Goal: Browse casually: Explore the website without a specific task or goal

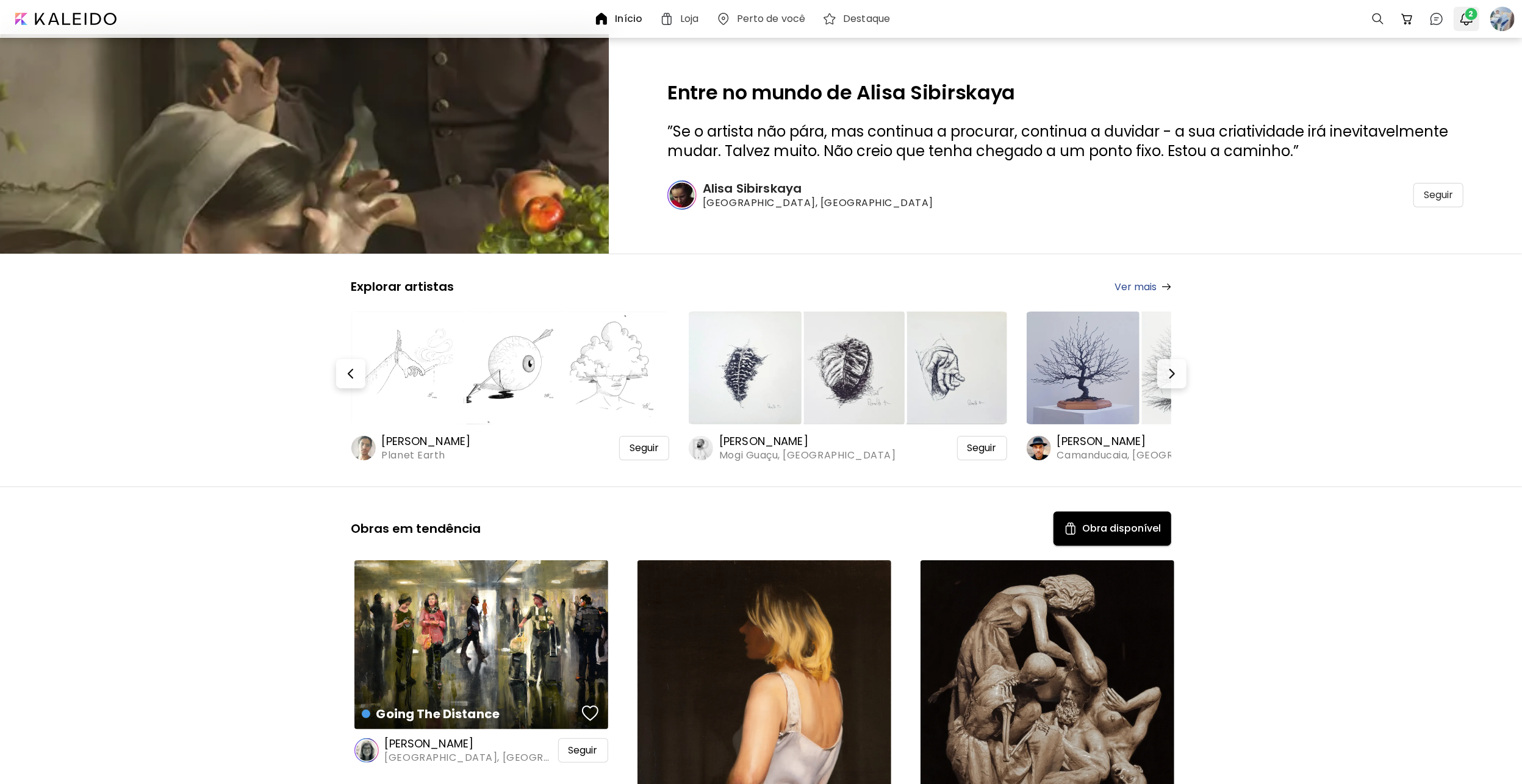
click at [1465, 17] on img "button" at bounding box center [1466, 19] width 14 height 14
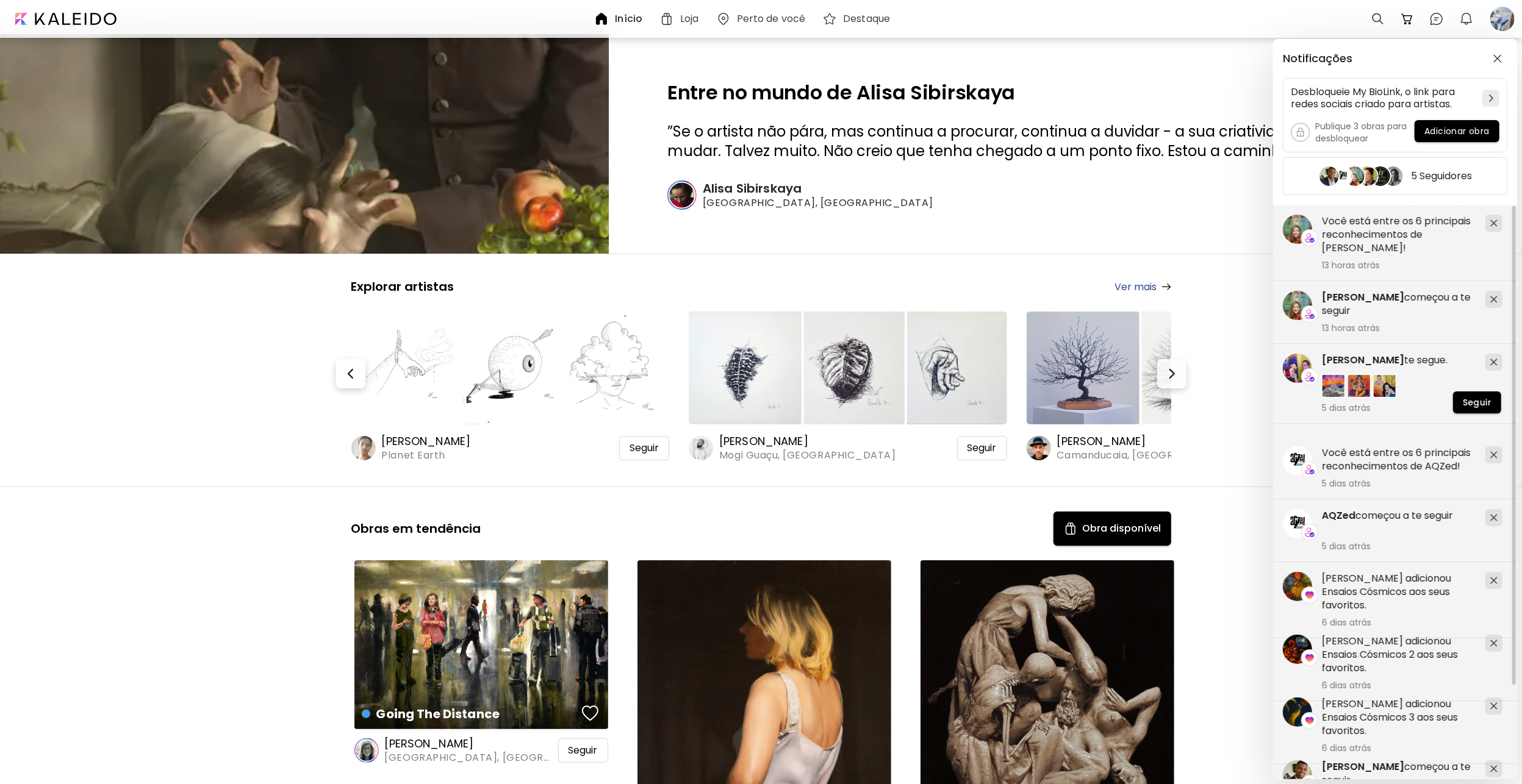
click at [1054, 229] on div "Notificações Desbloqueie My BioLink, o link para redes sociais criado para arti…" at bounding box center [761, 392] width 1522 height 784
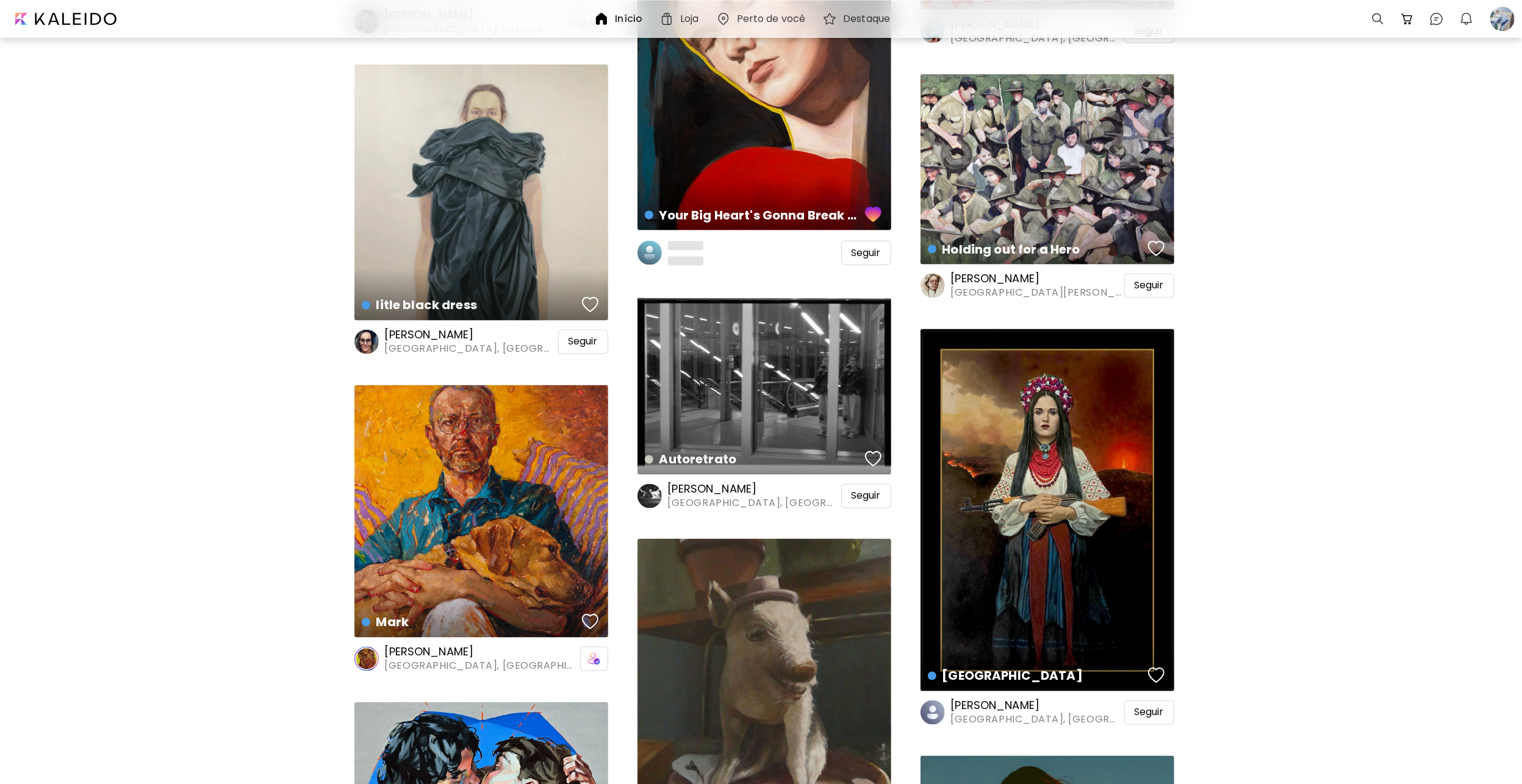
scroll to position [2073, 0]
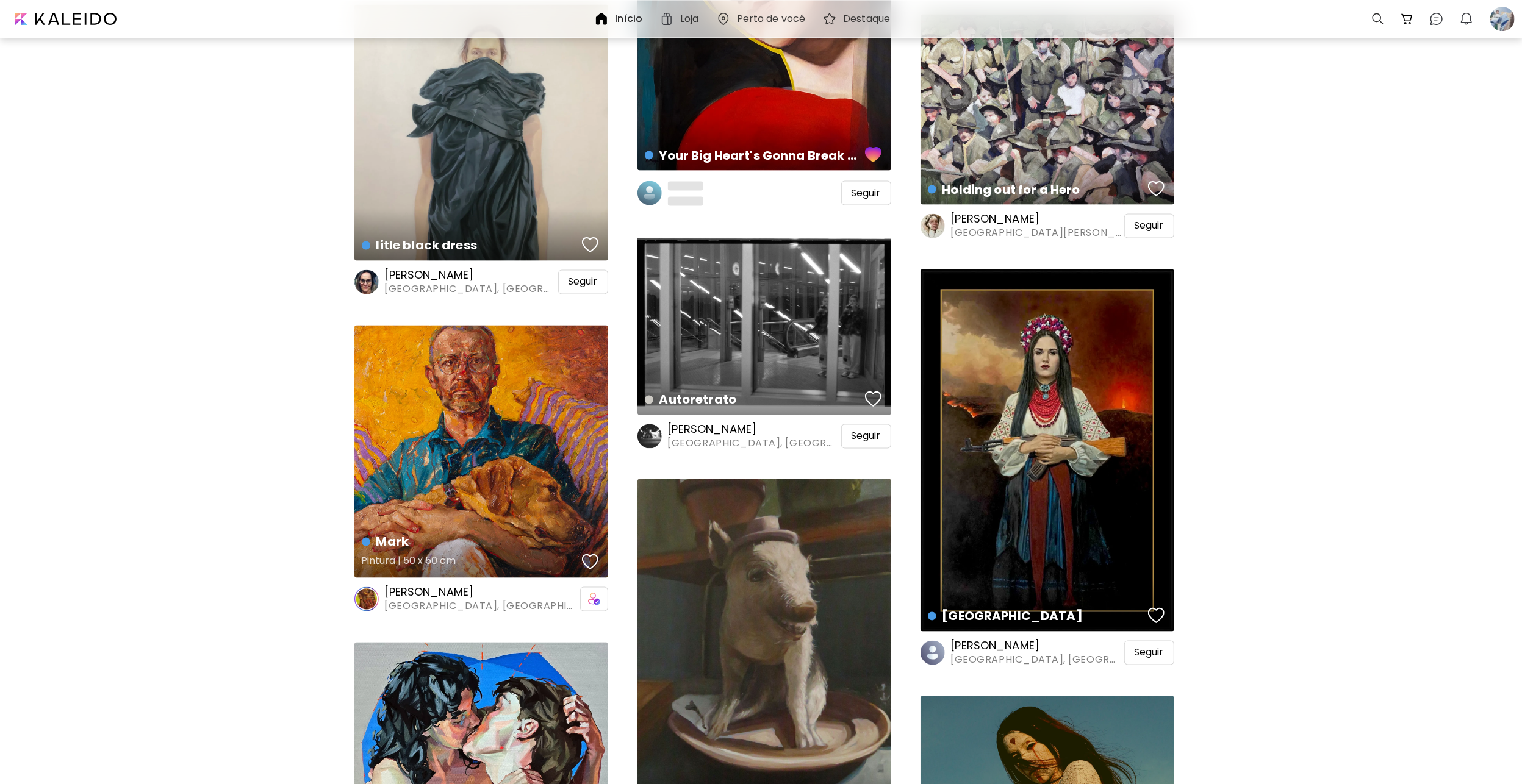
click at [583, 558] on div "button" at bounding box center [590, 561] width 17 height 18
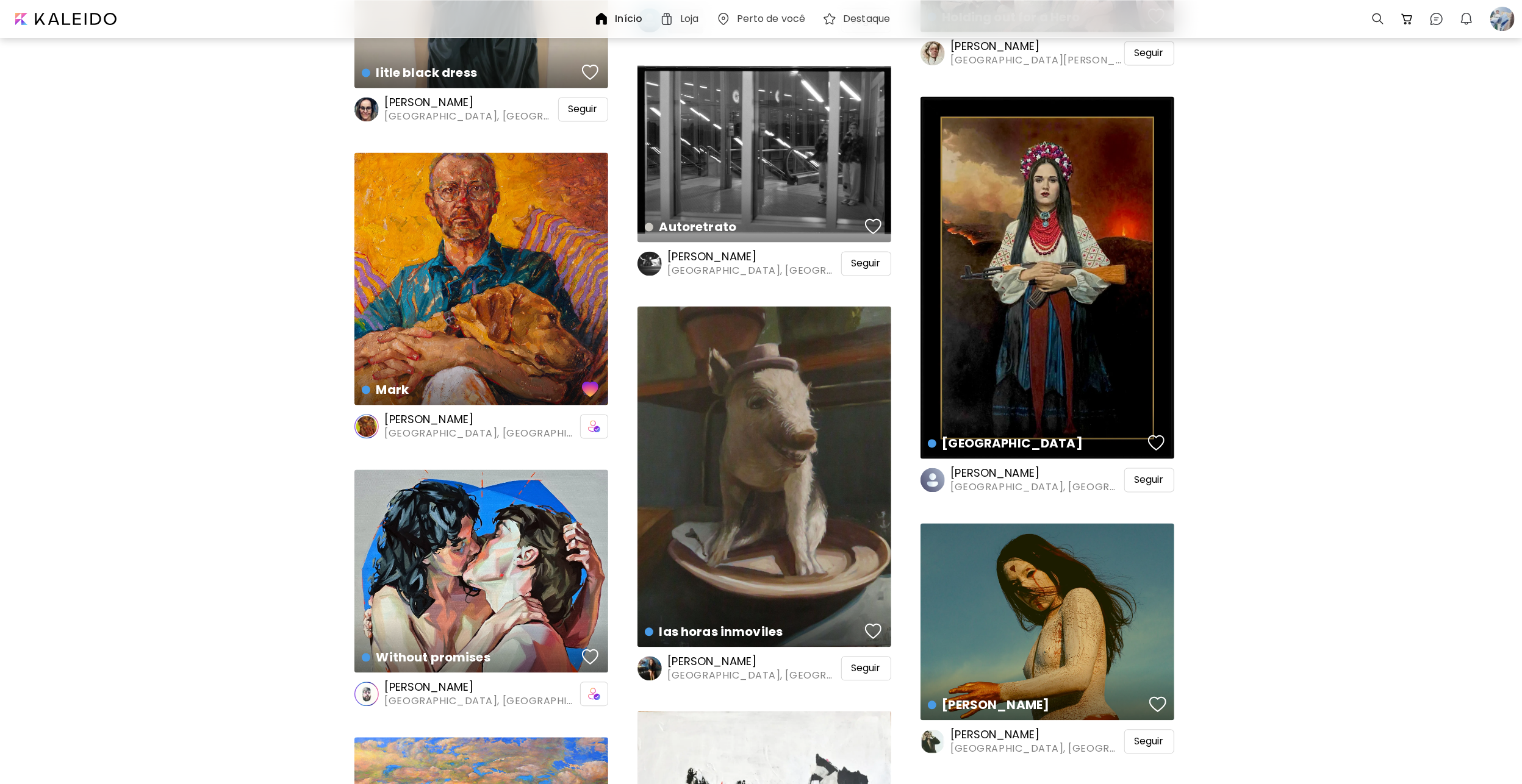
scroll to position [2316, 0]
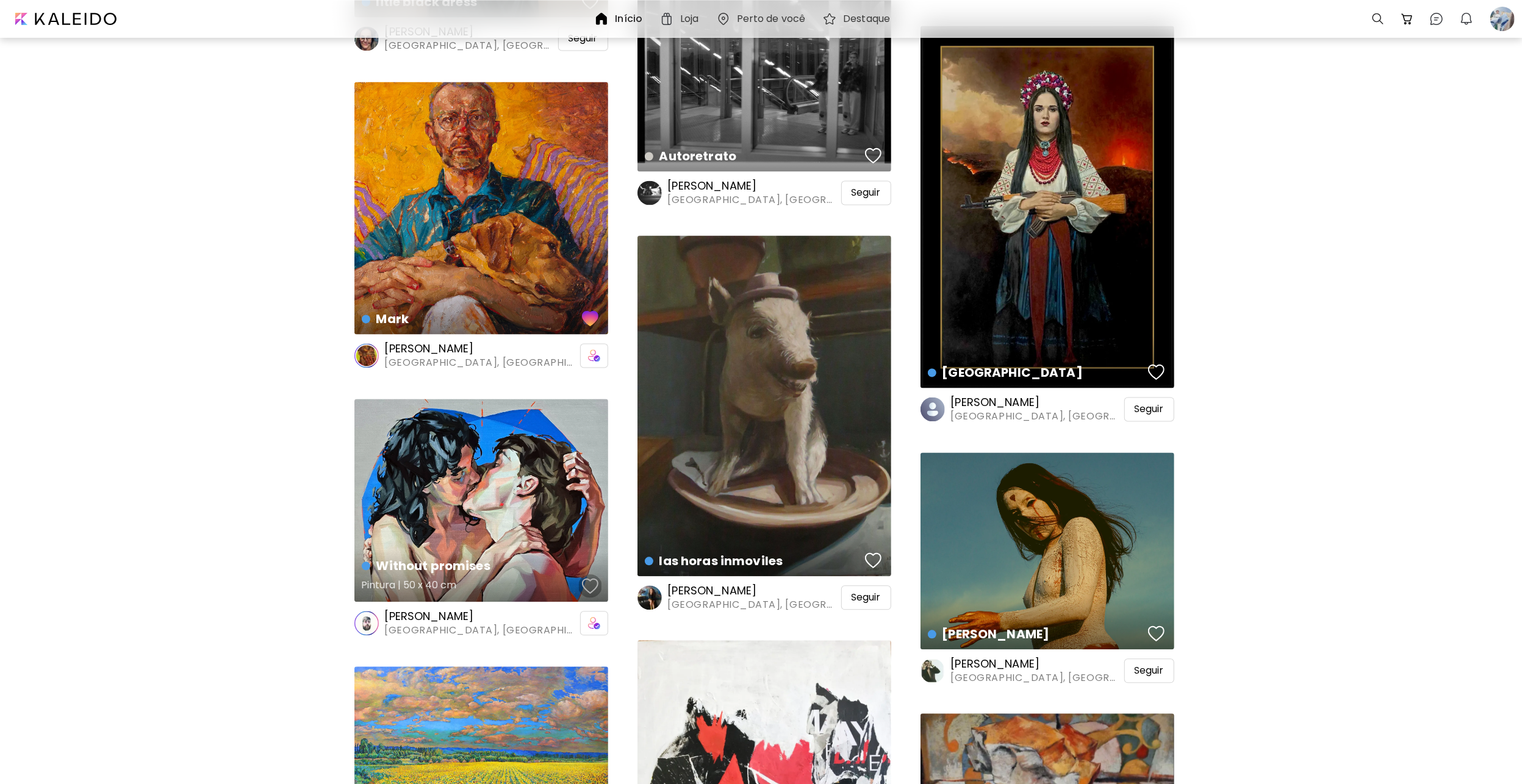
click at [593, 589] on div "button" at bounding box center [590, 586] width 17 height 18
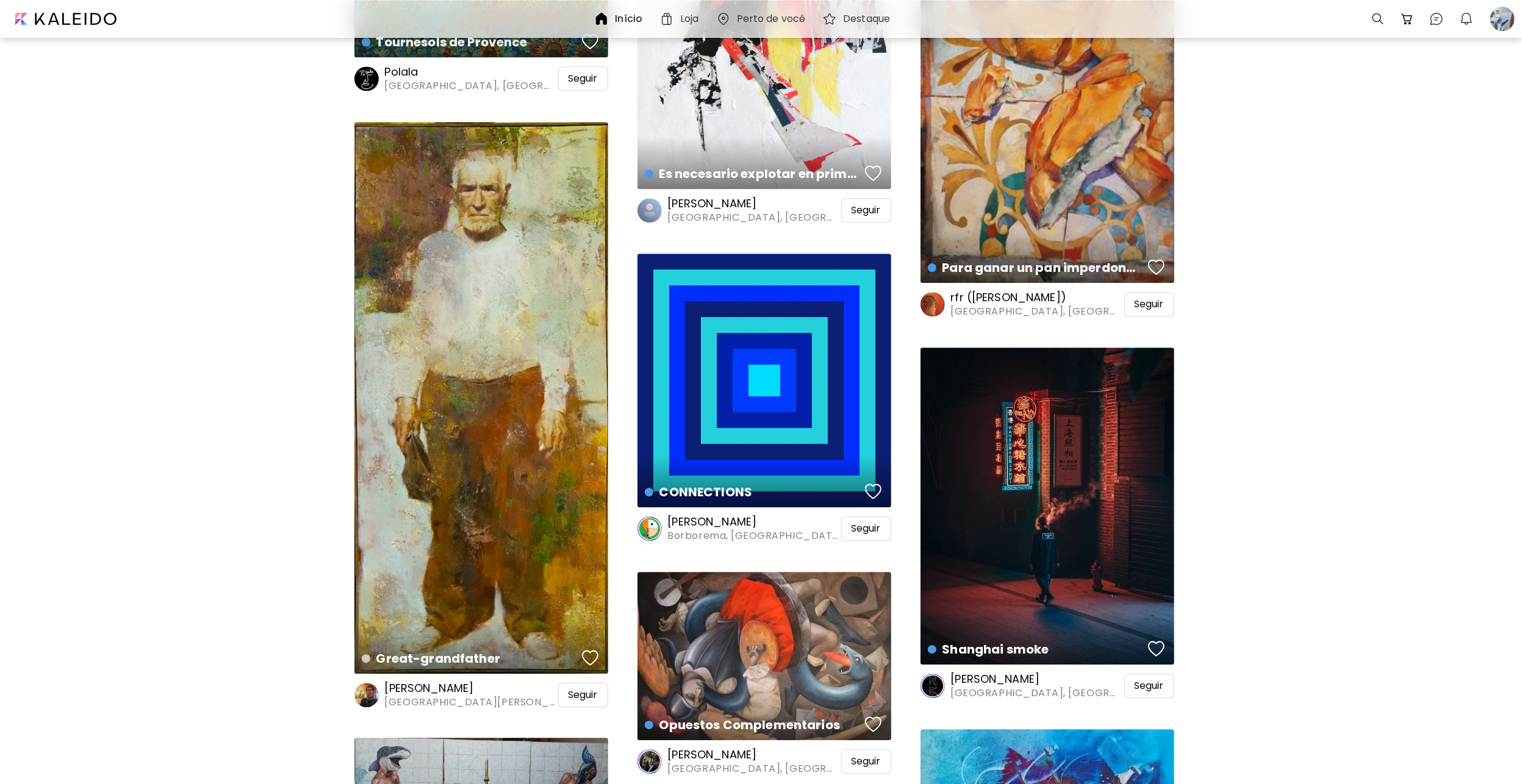
scroll to position [3231, 0]
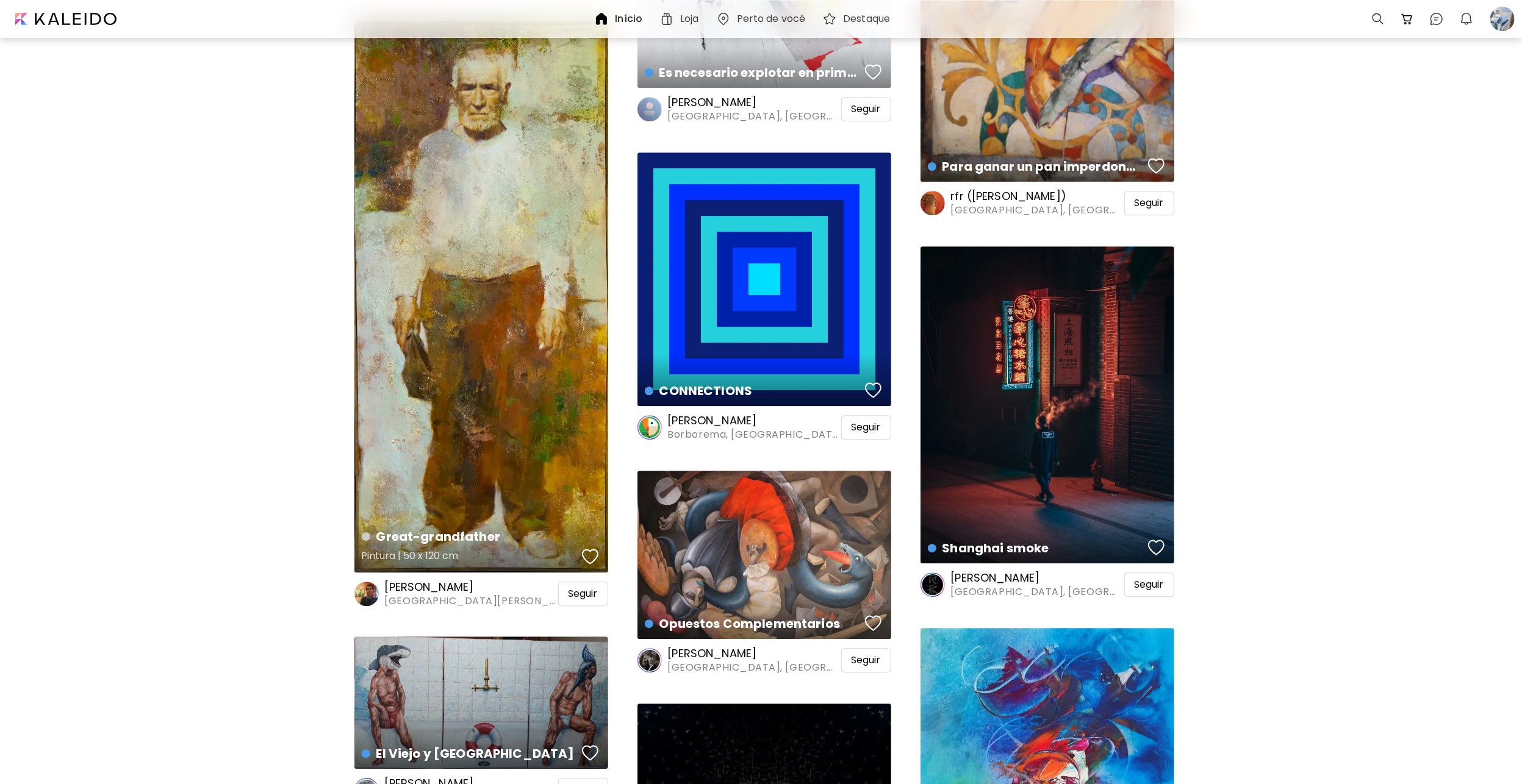
click at [592, 551] on div "button" at bounding box center [590, 556] width 17 height 18
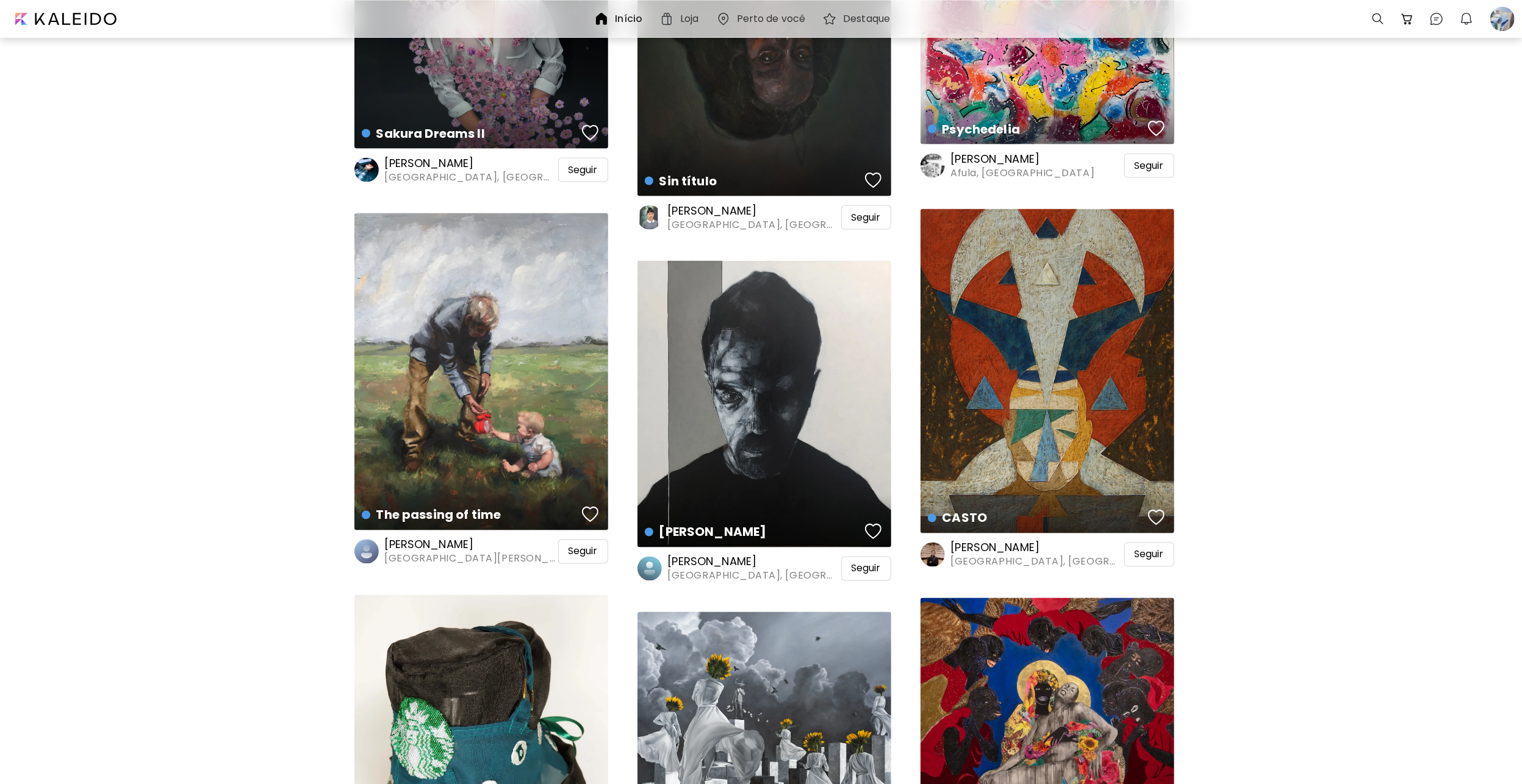
scroll to position [6462, 0]
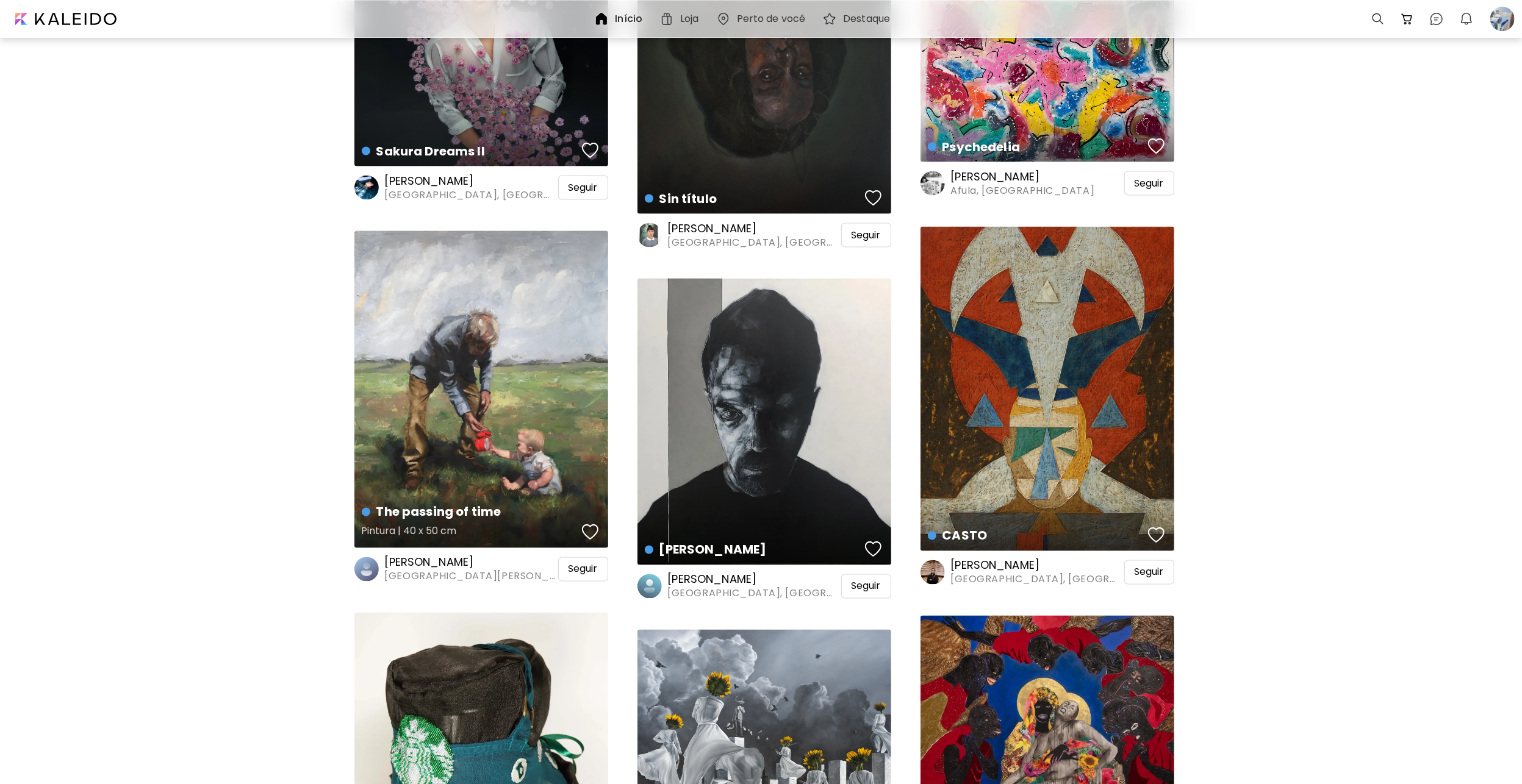
click at [586, 526] on div "button" at bounding box center [590, 532] width 17 height 18
click at [1159, 539] on div "button" at bounding box center [1156, 535] width 17 height 18
click at [1157, 558] on div "[PERSON_NAME][GEOGRAPHIC_DATA], [GEOGRAPHIC_DATA] Seguir" at bounding box center [1047, 572] width 254 height 28
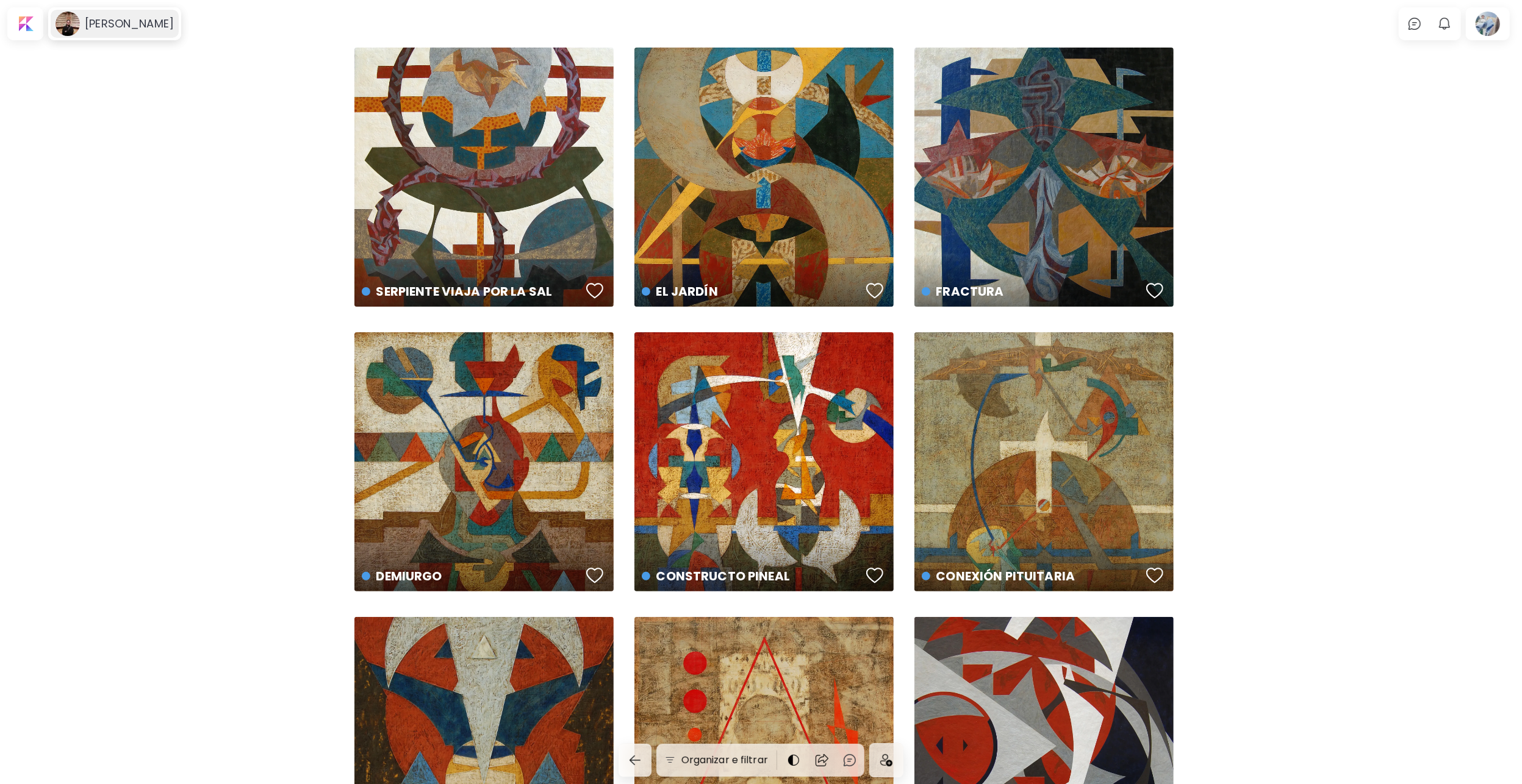
click at [152, 22] on h6 "[PERSON_NAME]" at bounding box center [129, 23] width 89 height 14
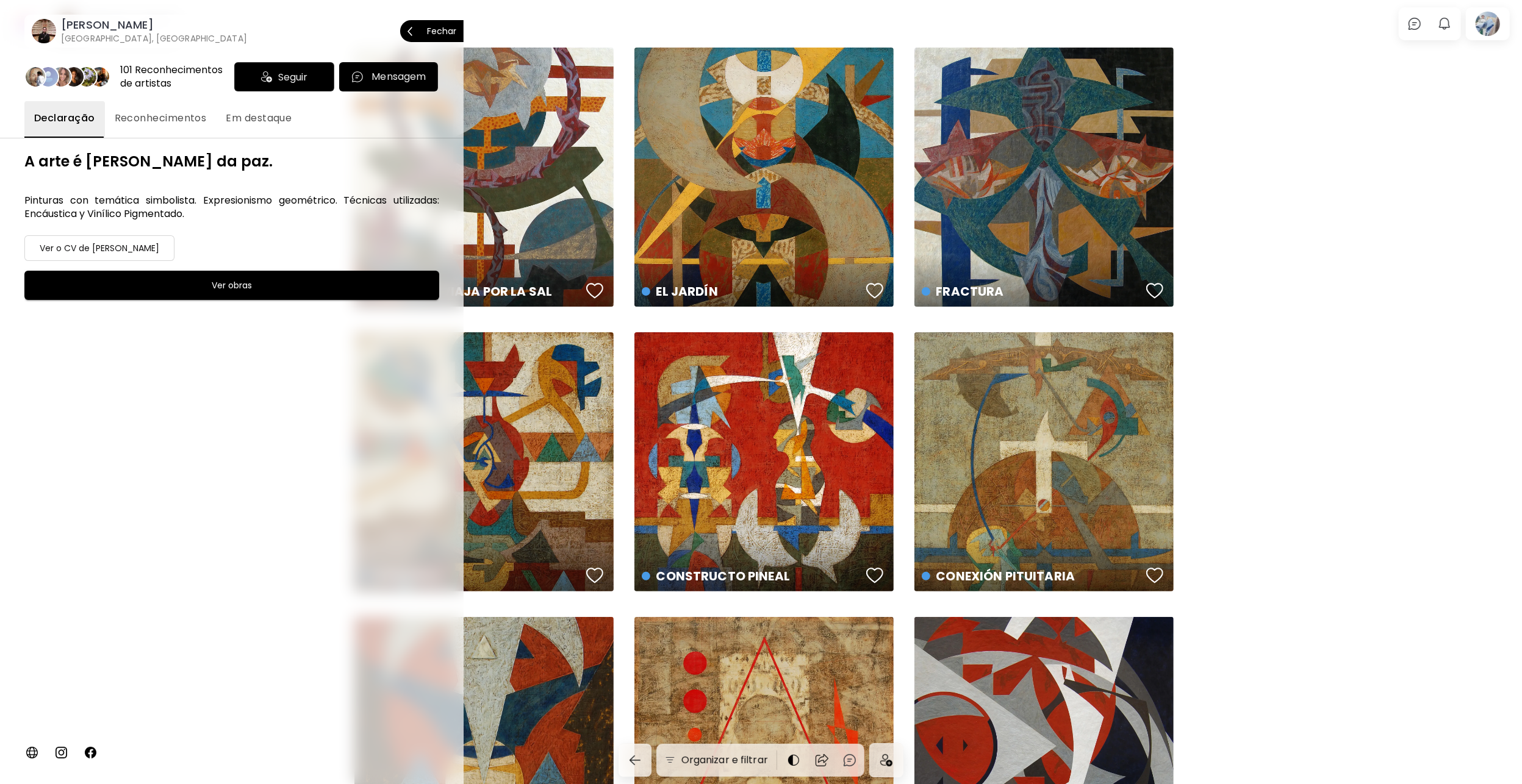
click at [280, 82] on span "Seguir" at bounding box center [293, 77] width 29 height 15
click at [140, 123] on span "Reconhecimentos" at bounding box center [161, 118] width 92 height 14
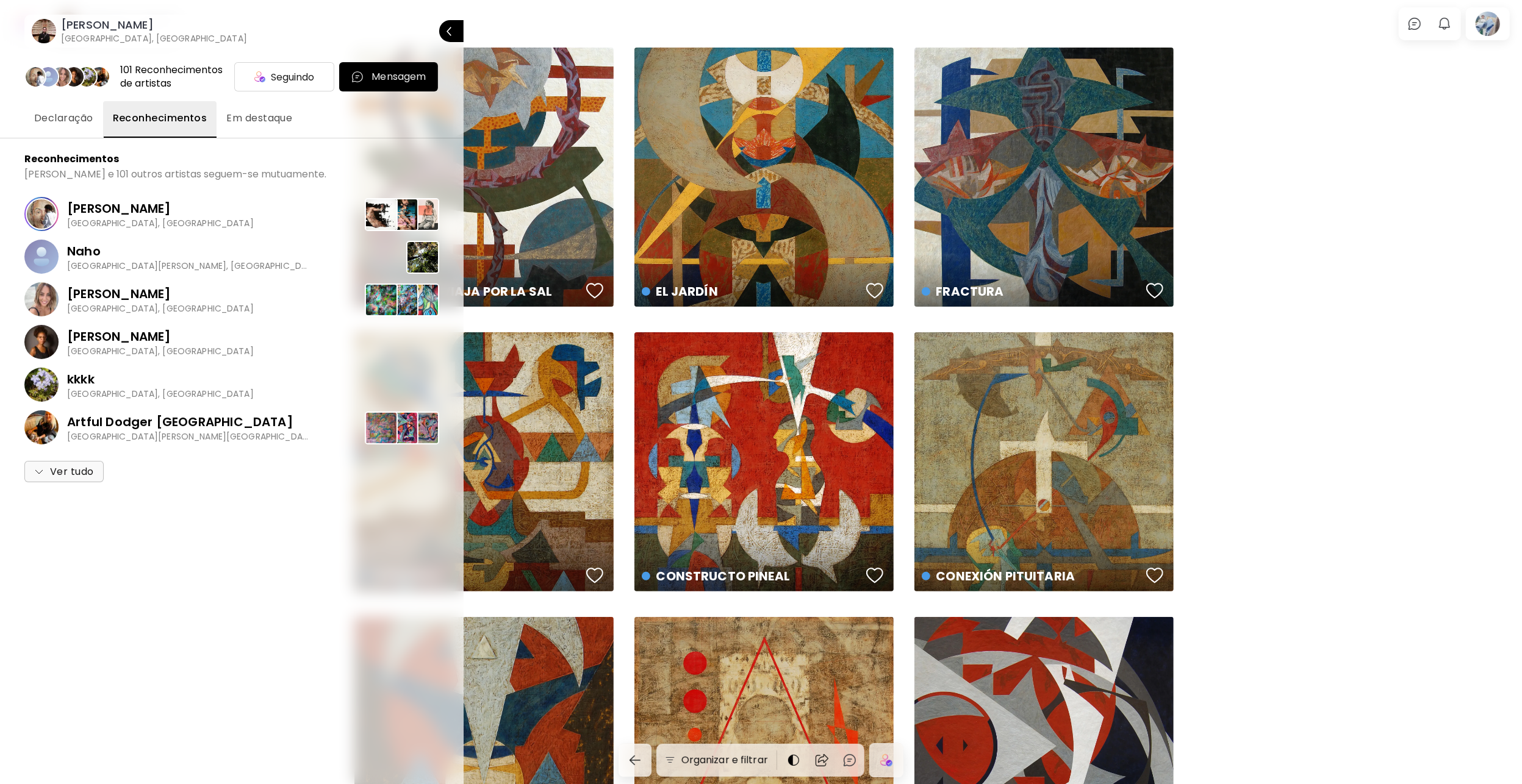
click at [270, 123] on span "Em destaque" at bounding box center [260, 118] width 66 height 14
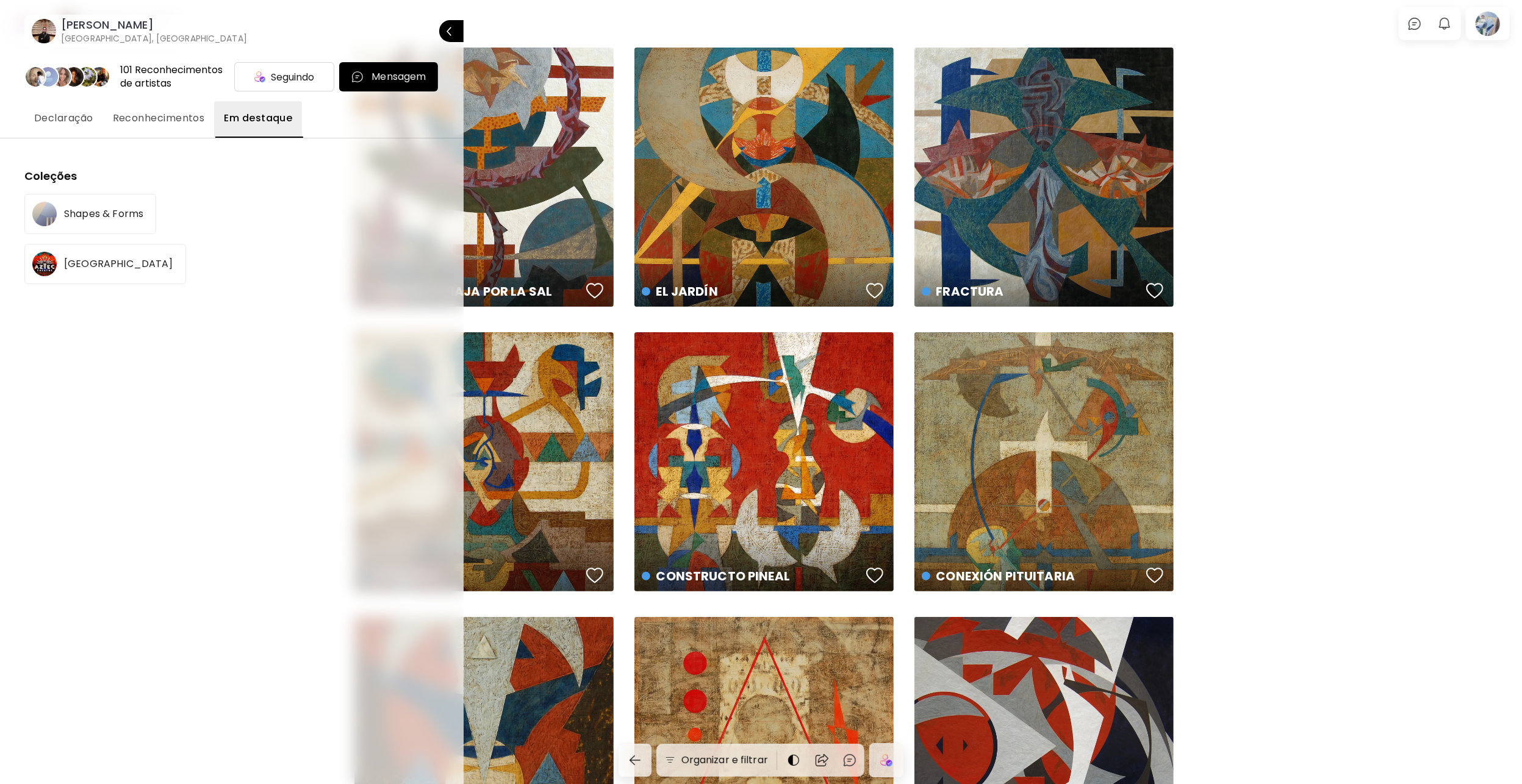
click at [137, 111] on span "Reconhecimentos" at bounding box center [159, 118] width 92 height 14
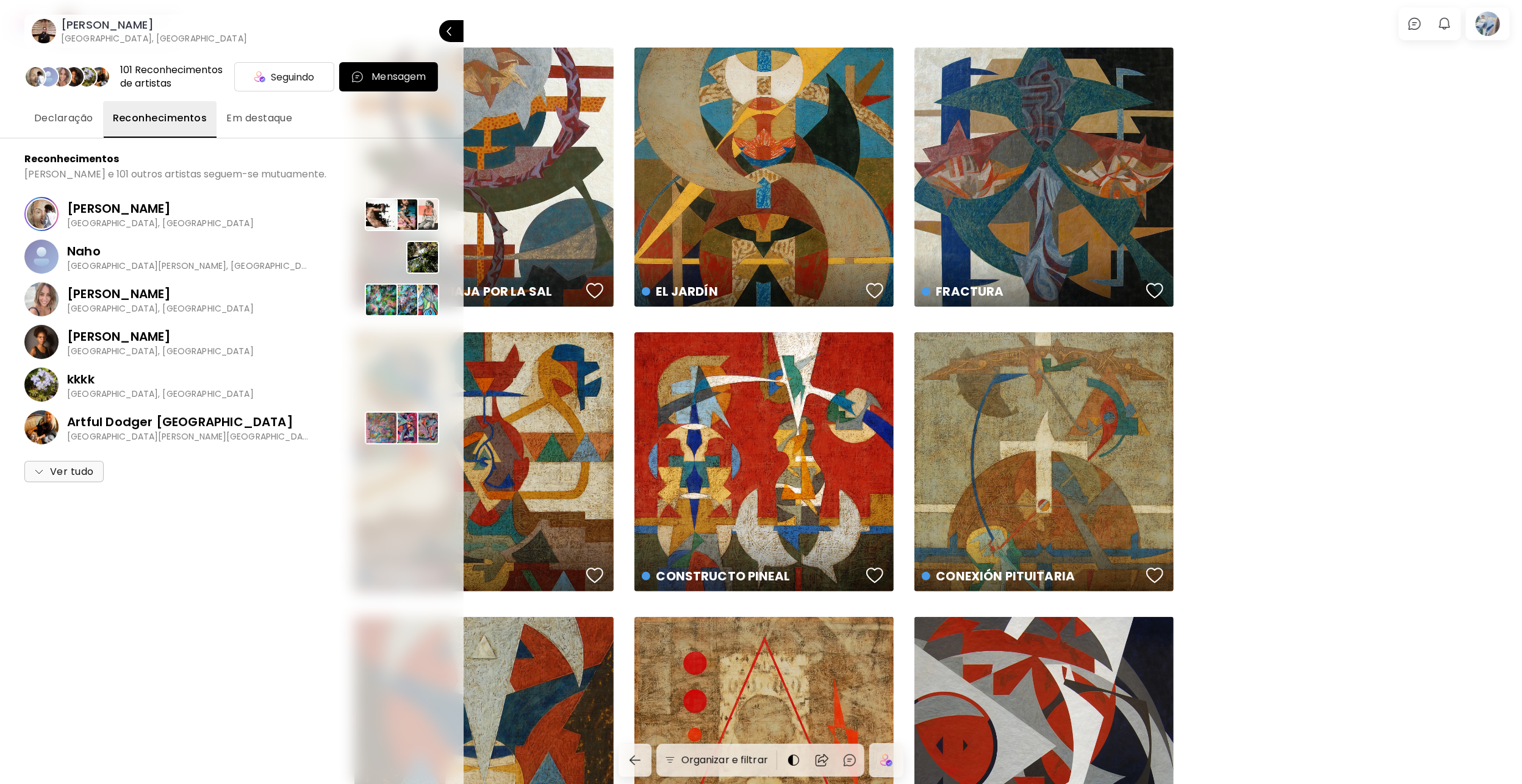
click at [125, 294] on p "[PERSON_NAME]" at bounding box center [160, 293] width 187 height 18
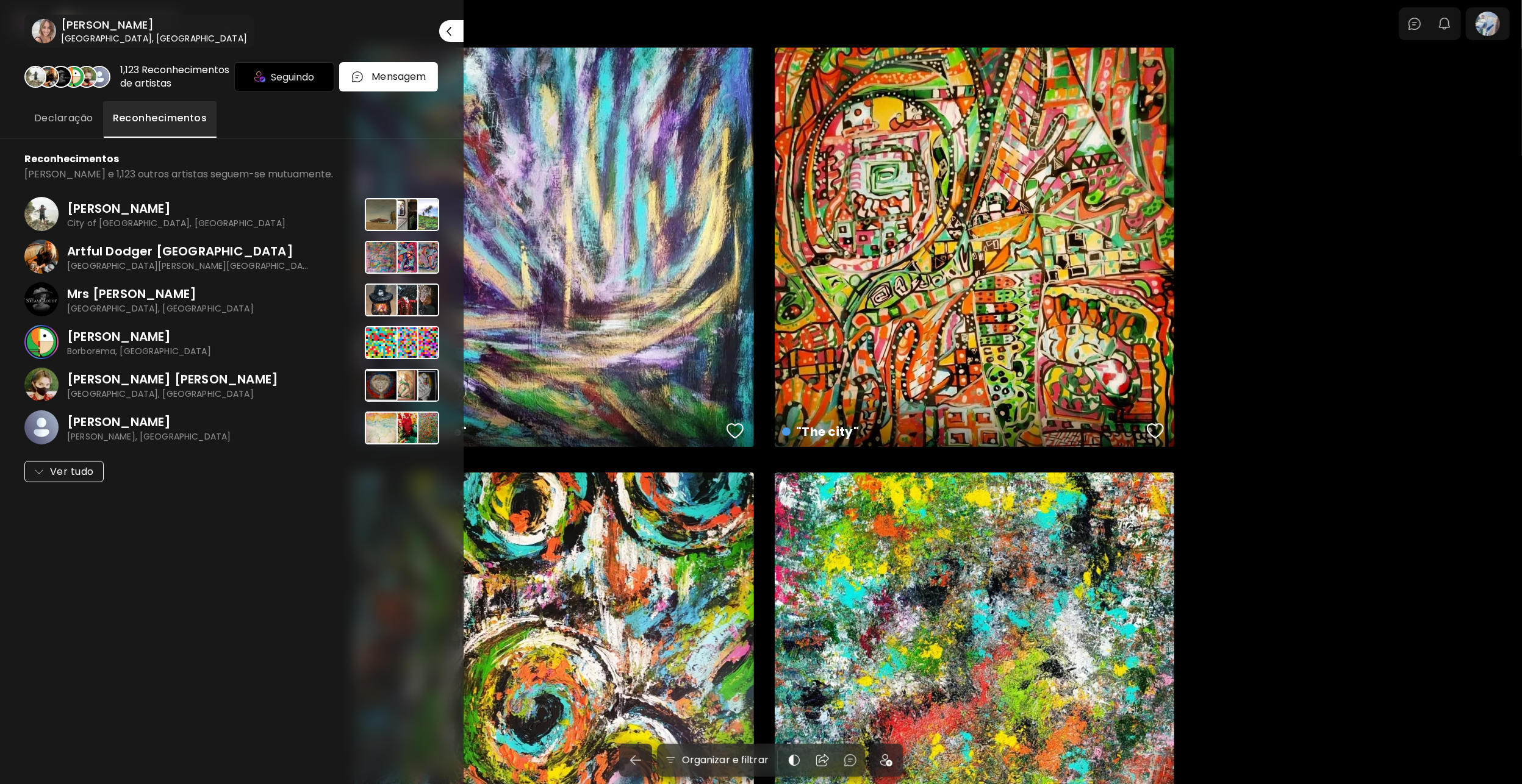
click at [1358, 385] on div at bounding box center [761, 392] width 1522 height 784
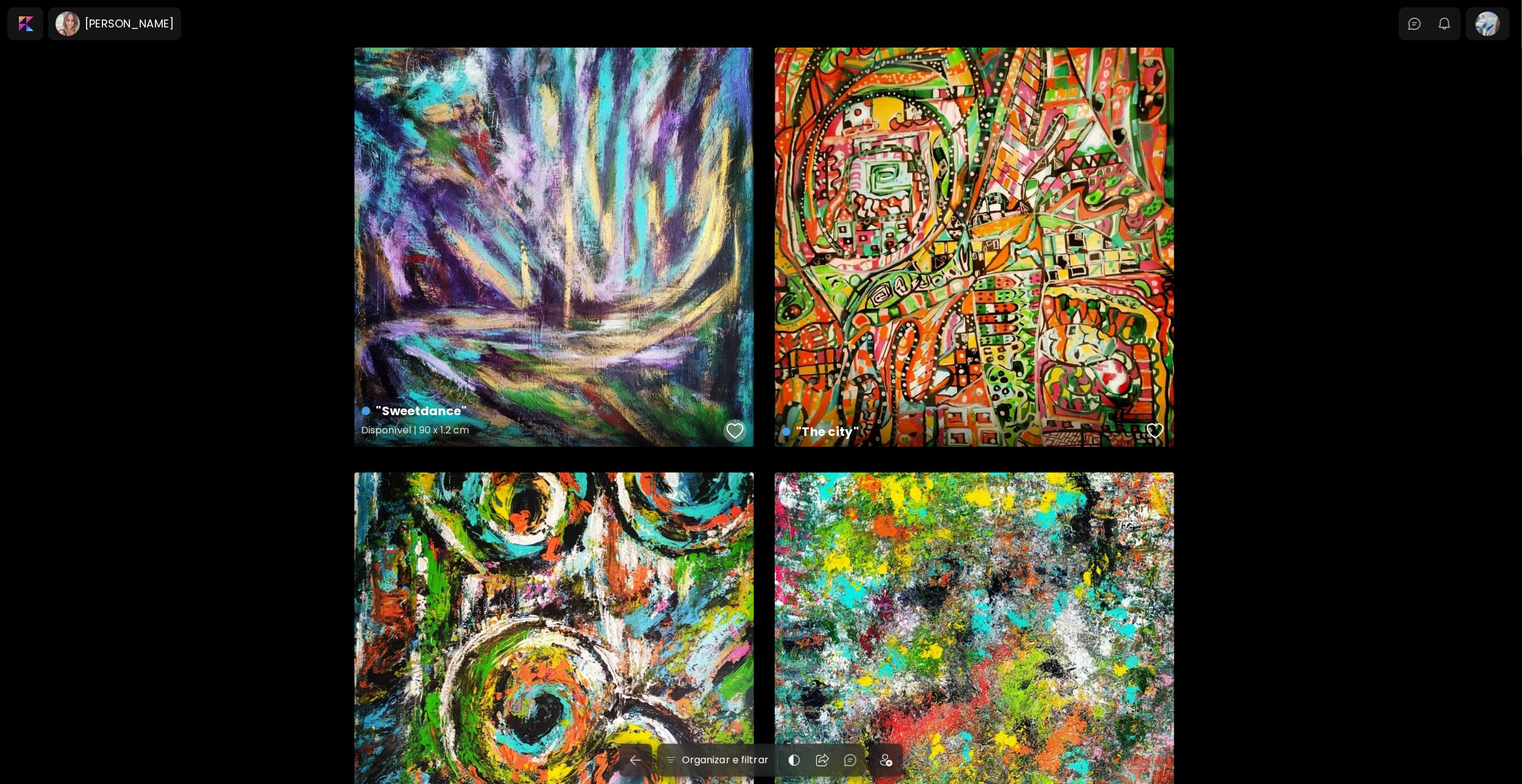
click at [733, 427] on div "button" at bounding box center [734, 430] width 17 height 18
click at [580, 337] on div ""Sweetdance" Disponível | 90 x 1.2 cm" at bounding box center [554, 247] width 399 height 399
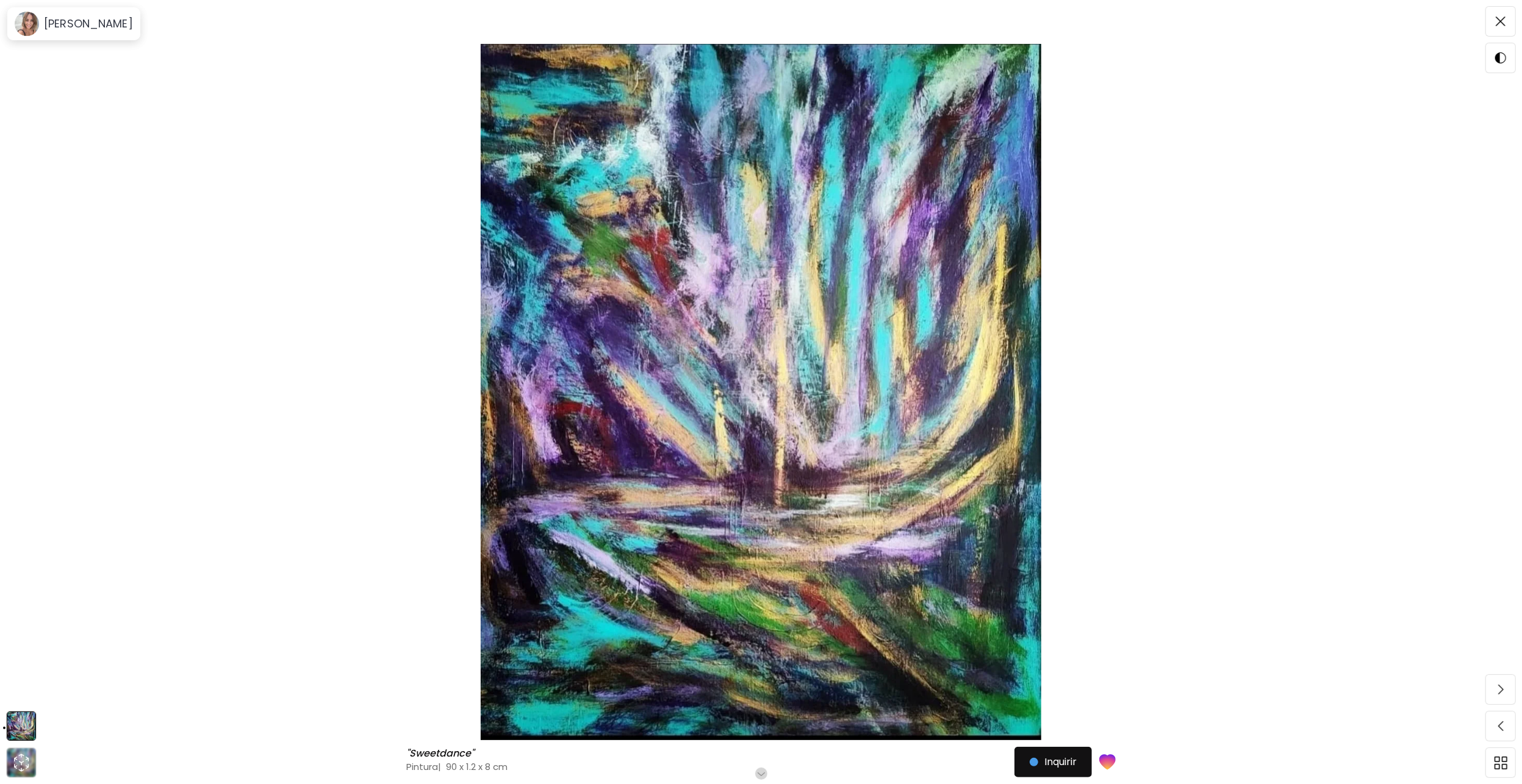
click at [704, 450] on img at bounding box center [761, 392] width 1419 height 696
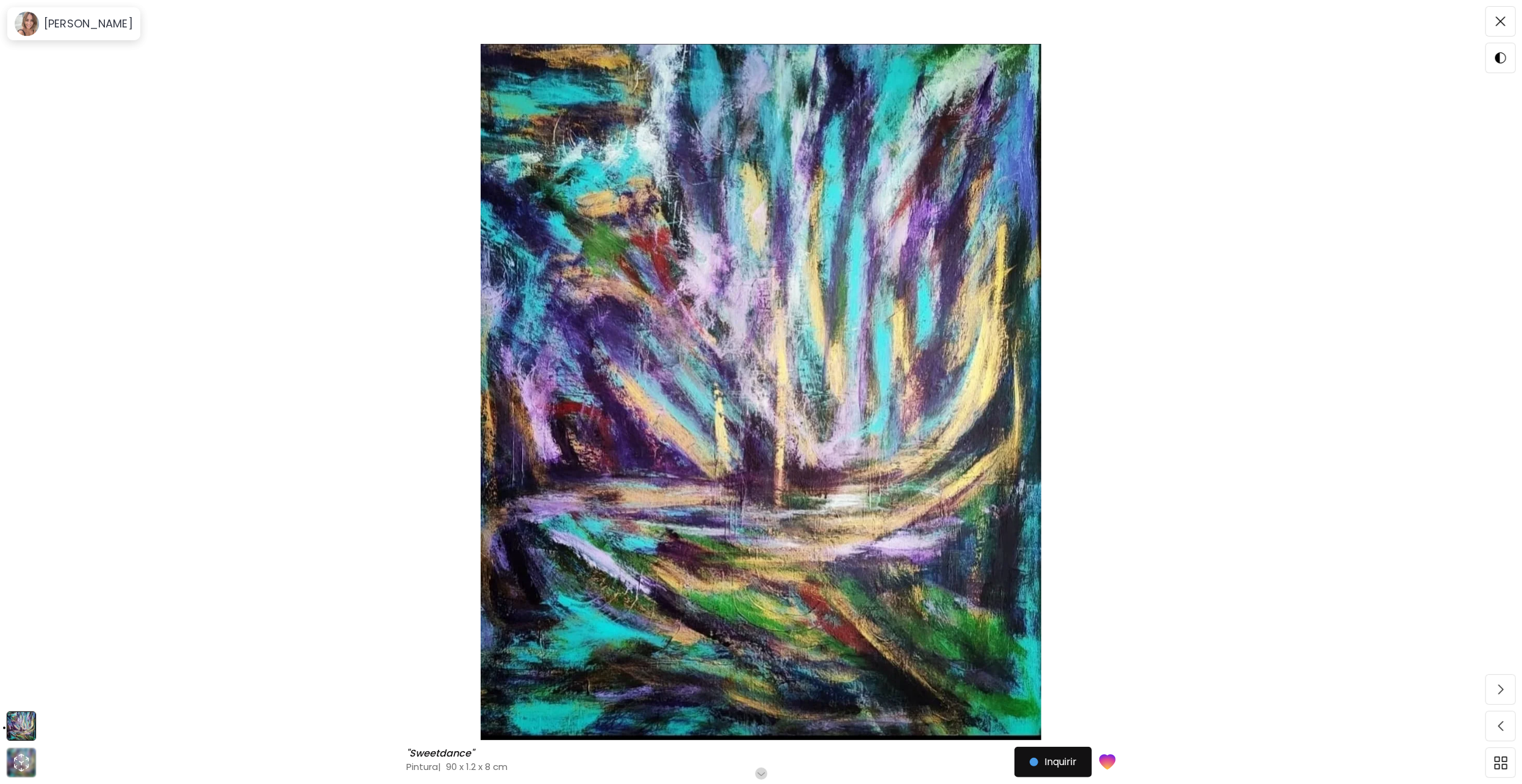
click at [769, 755] on div ""Sweetdance" "Sweetdance" Pintura | 90 x 1.2 x 8 cm" at bounding box center [710, 760] width 608 height 26
click at [760, 774] on h6 "Role para mais" at bounding box center [761, 773] width 63 height 10
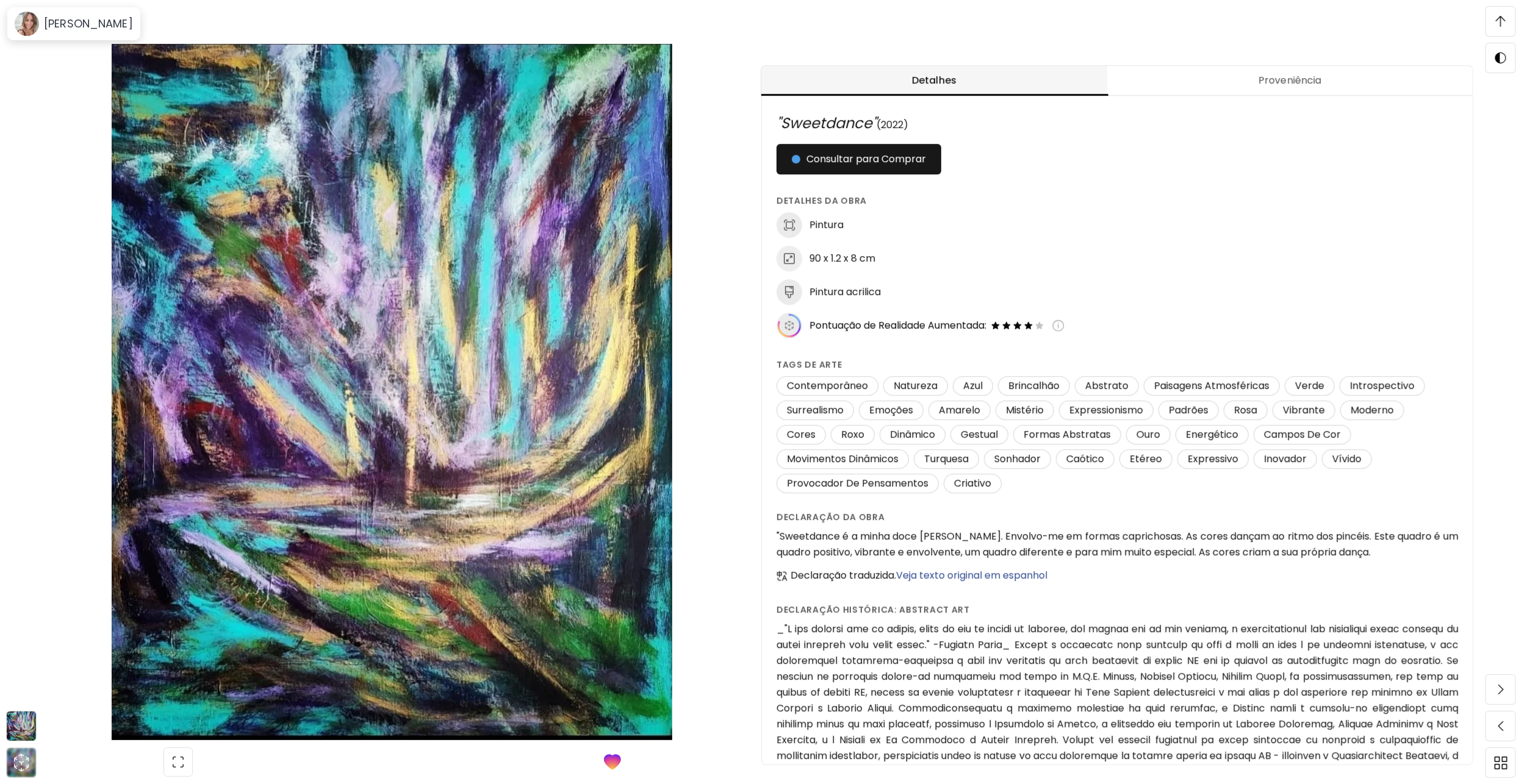
scroll to position [639, 0]
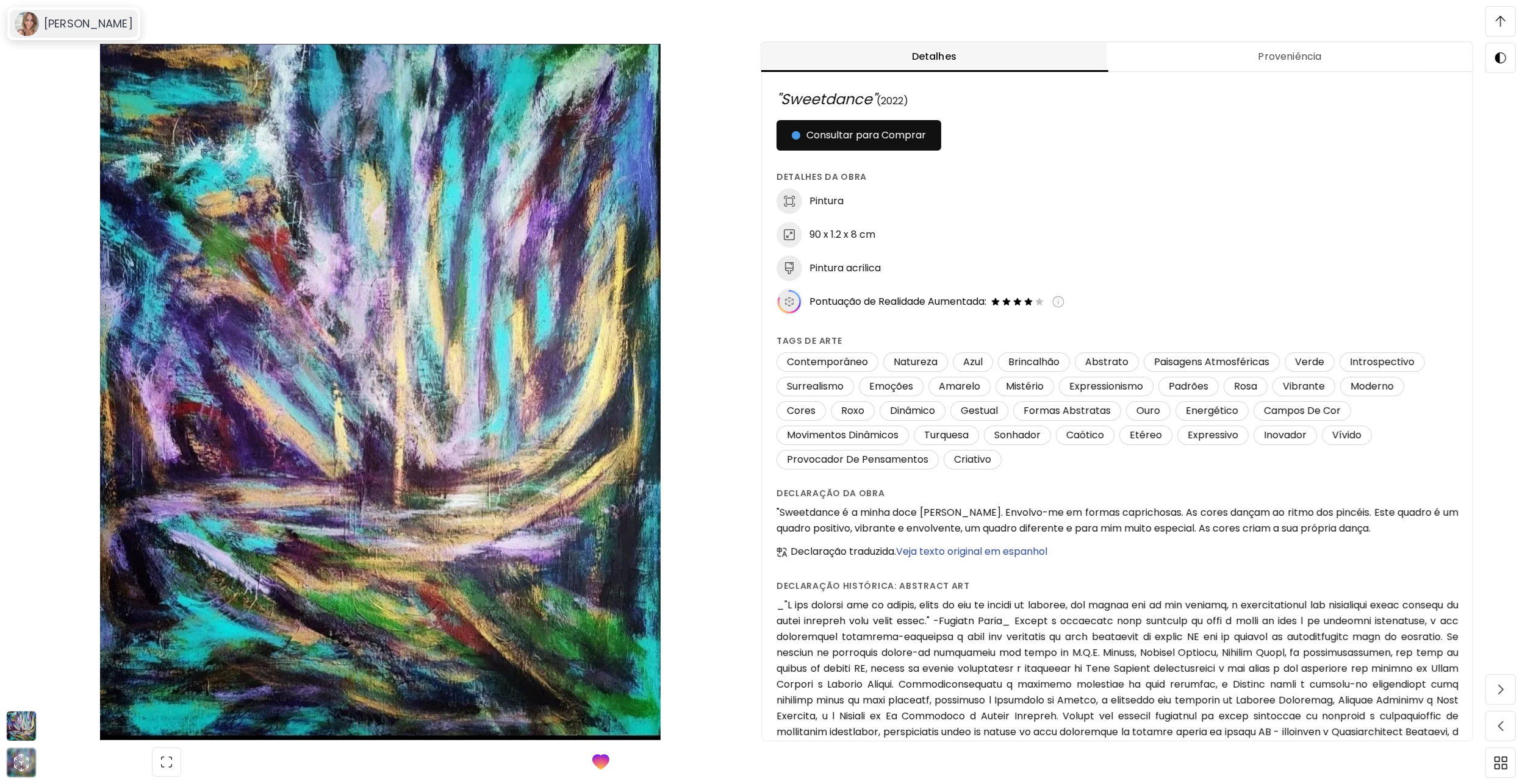
click at [94, 24] on h6 "[PERSON_NAME]" at bounding box center [88, 23] width 89 height 14
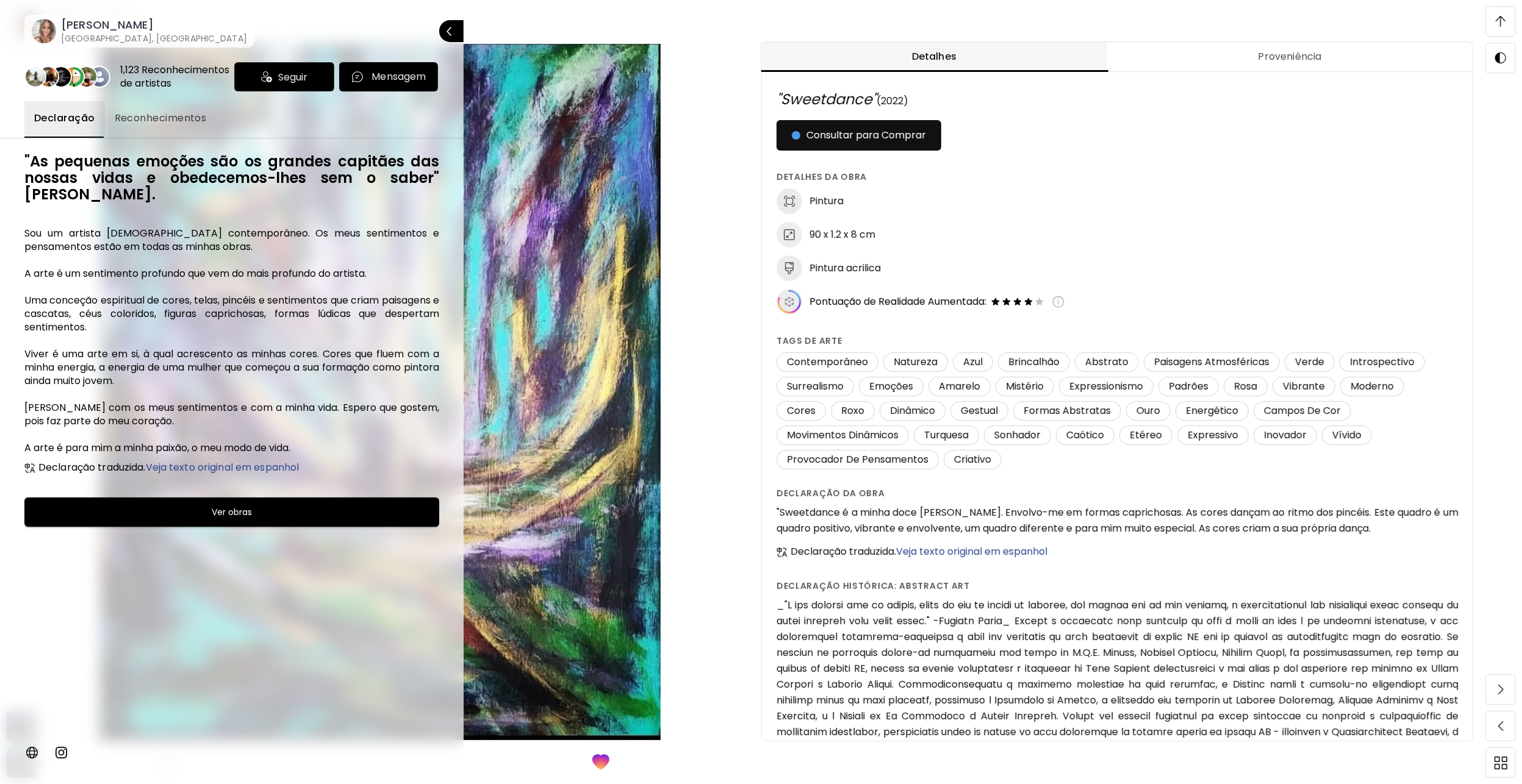
click at [142, 125] on span "Reconhecimentos" at bounding box center [161, 118] width 92 height 14
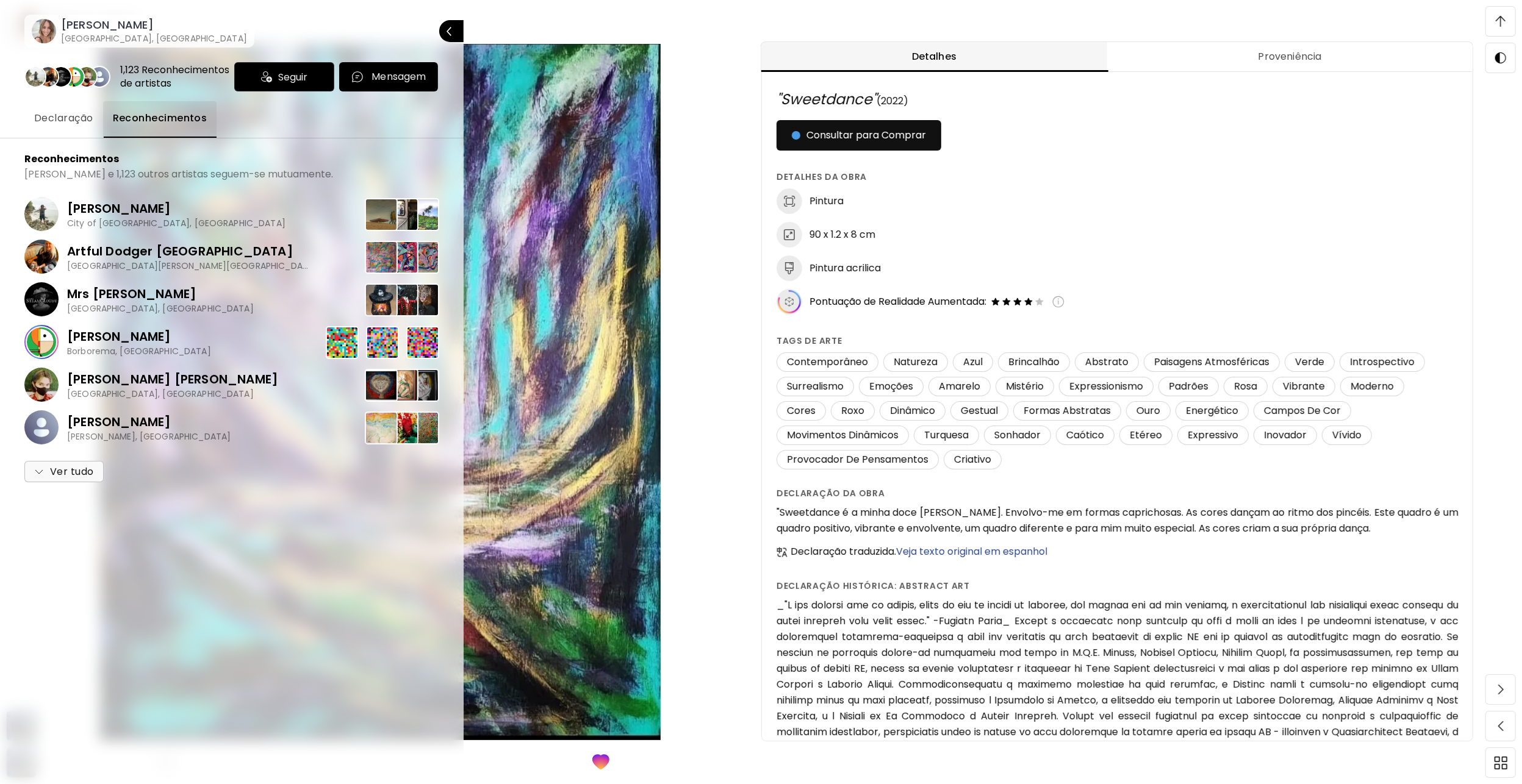
click at [140, 346] on p "[PERSON_NAME]" at bounding box center [139, 336] width 144 height 18
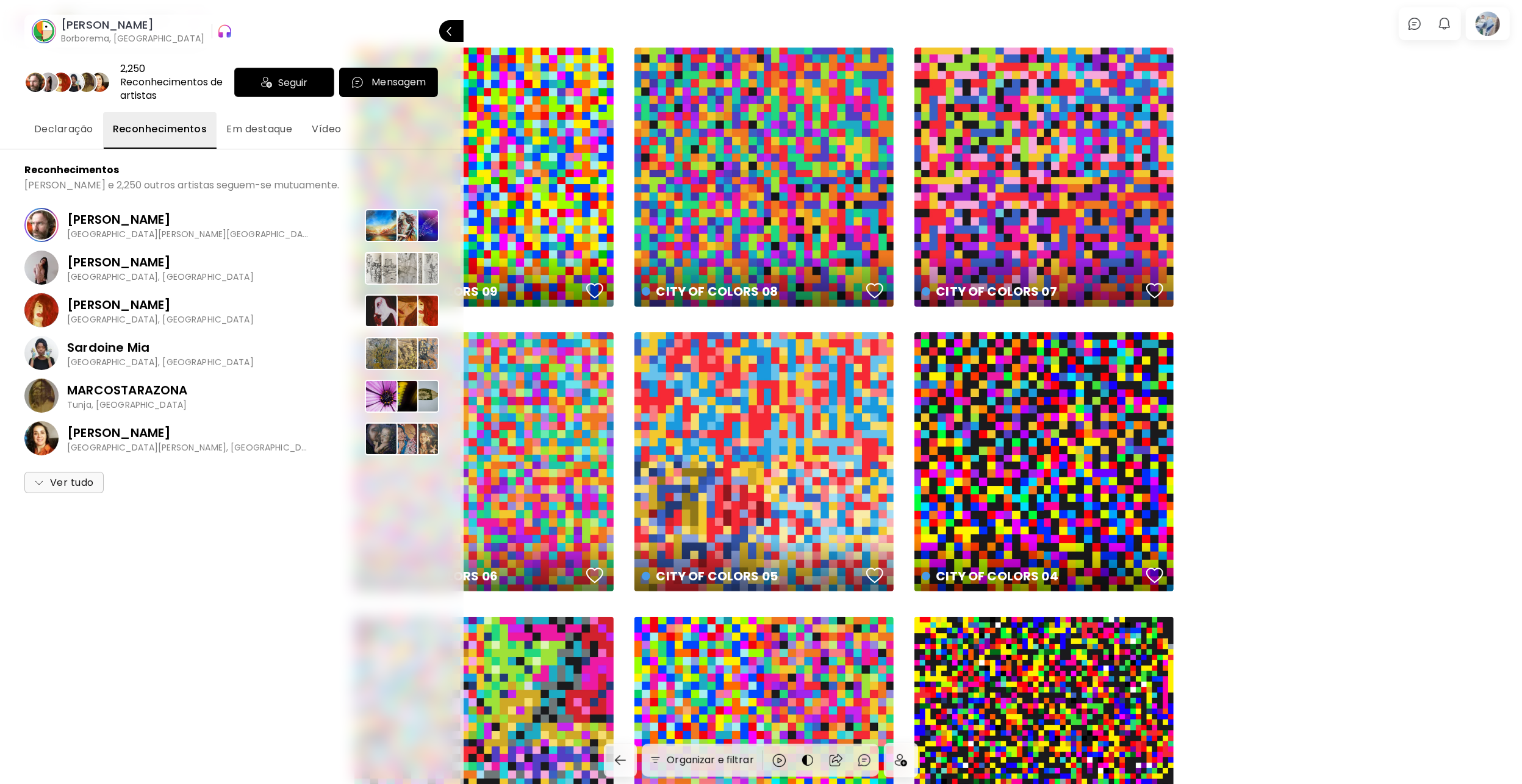
click at [1479, 428] on div at bounding box center [761, 392] width 1522 height 784
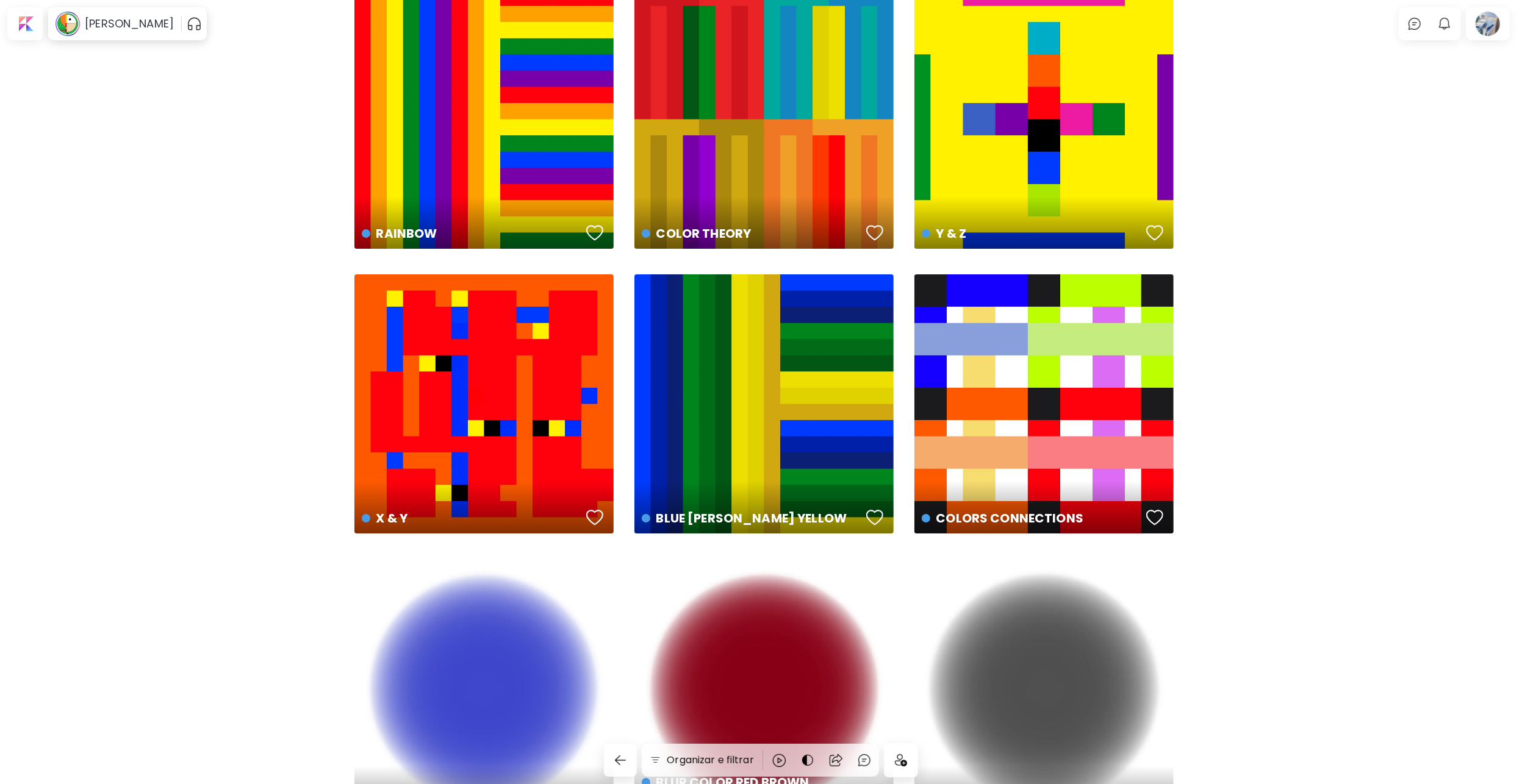
scroll to position [4329, 0]
click at [754, 380] on div "BLUE [PERSON_NAME] YELLOW US$ 200 | 1280 x 1280 px" at bounding box center [763, 404] width 259 height 259
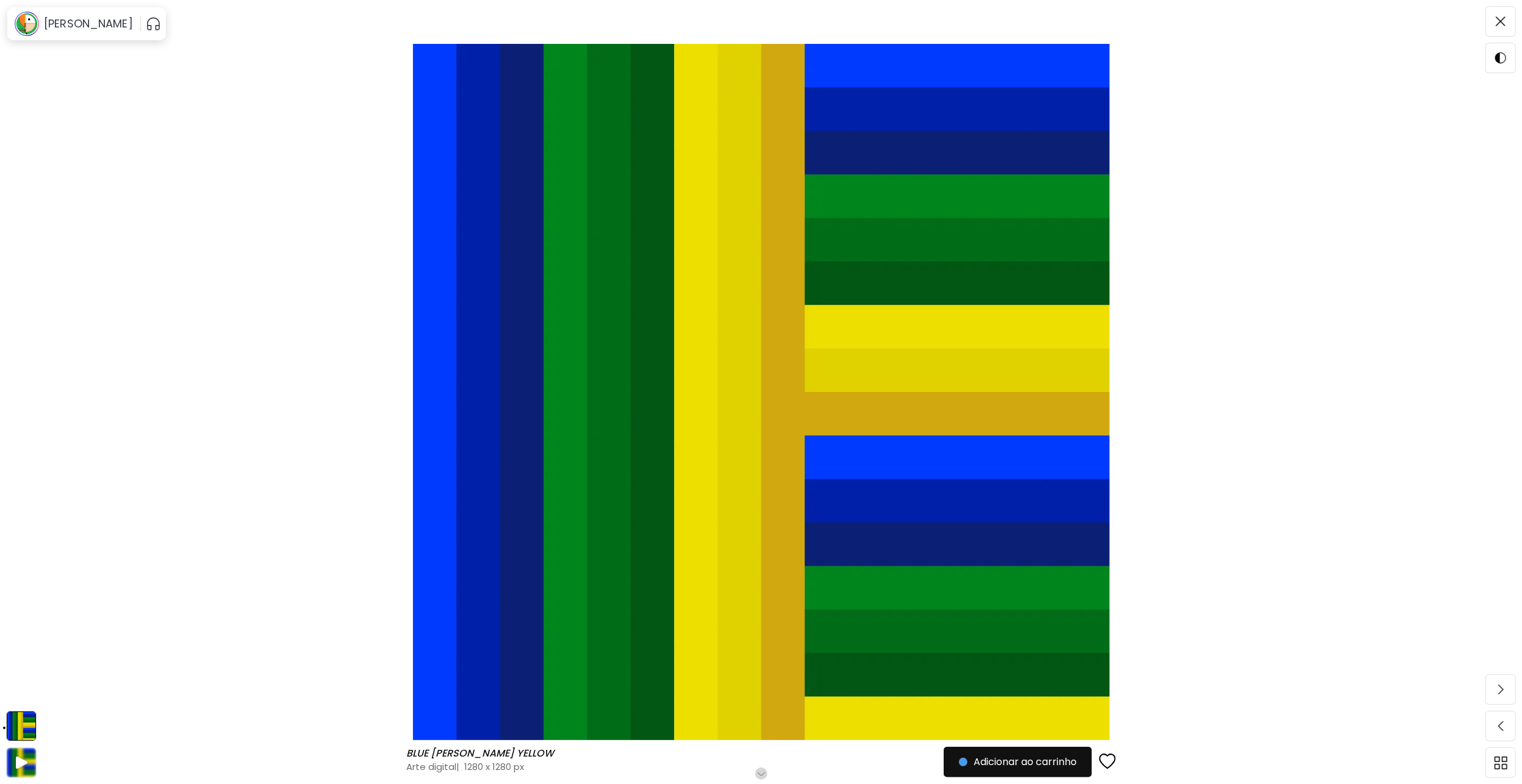
click at [763, 774] on h6 "Role para mais" at bounding box center [761, 773] width 63 height 10
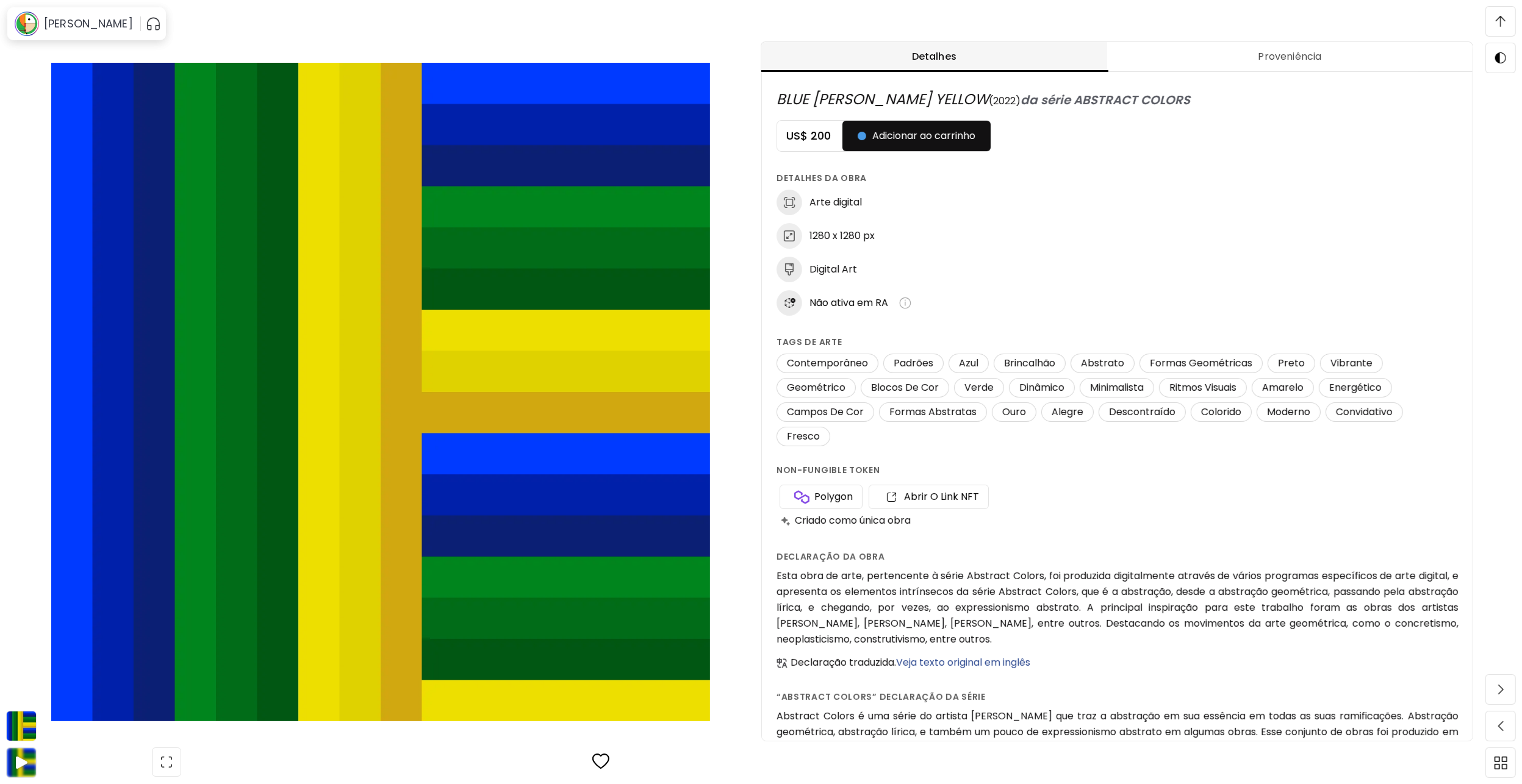
scroll to position [1, 0]
click at [937, 497] on span "Abrir o link NFT" at bounding box center [928, 496] width 100 height 26
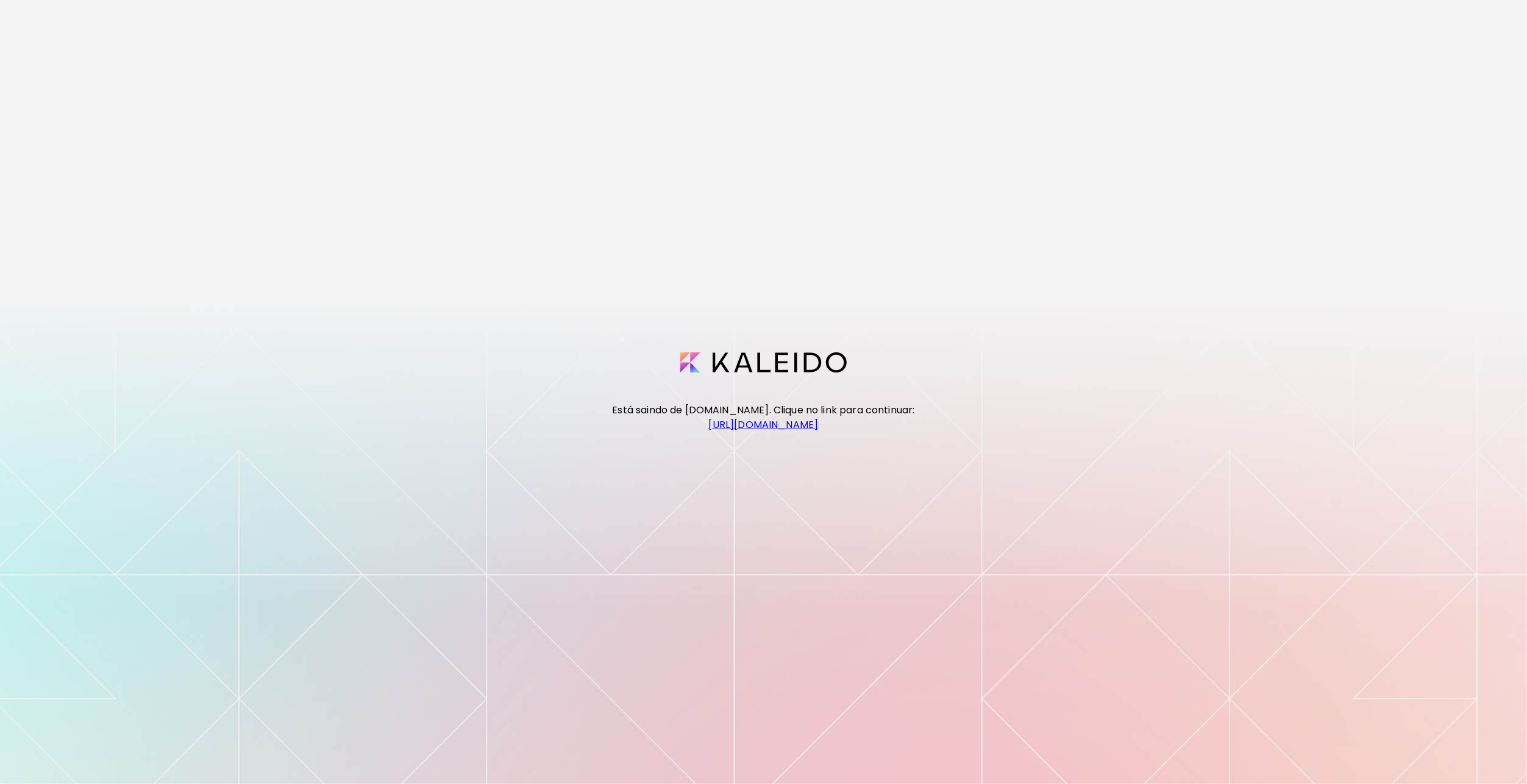
click at [819, 425] on link "[URL][DOMAIN_NAME]" at bounding box center [764, 425] width 110 height 14
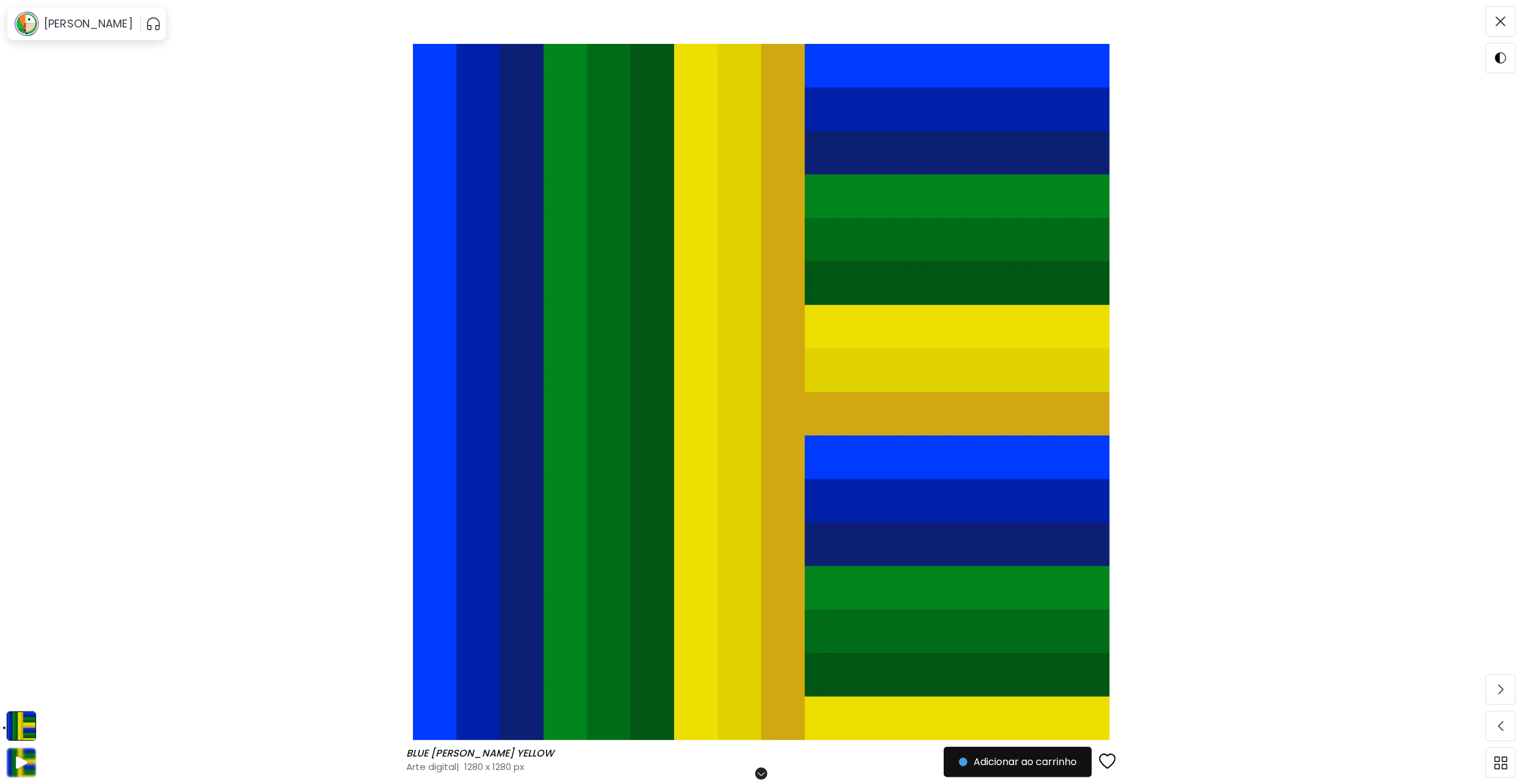
drag, startPoint x: 238, startPoint y: 205, endPoint x: 250, endPoint y: 201, distance: 12.6
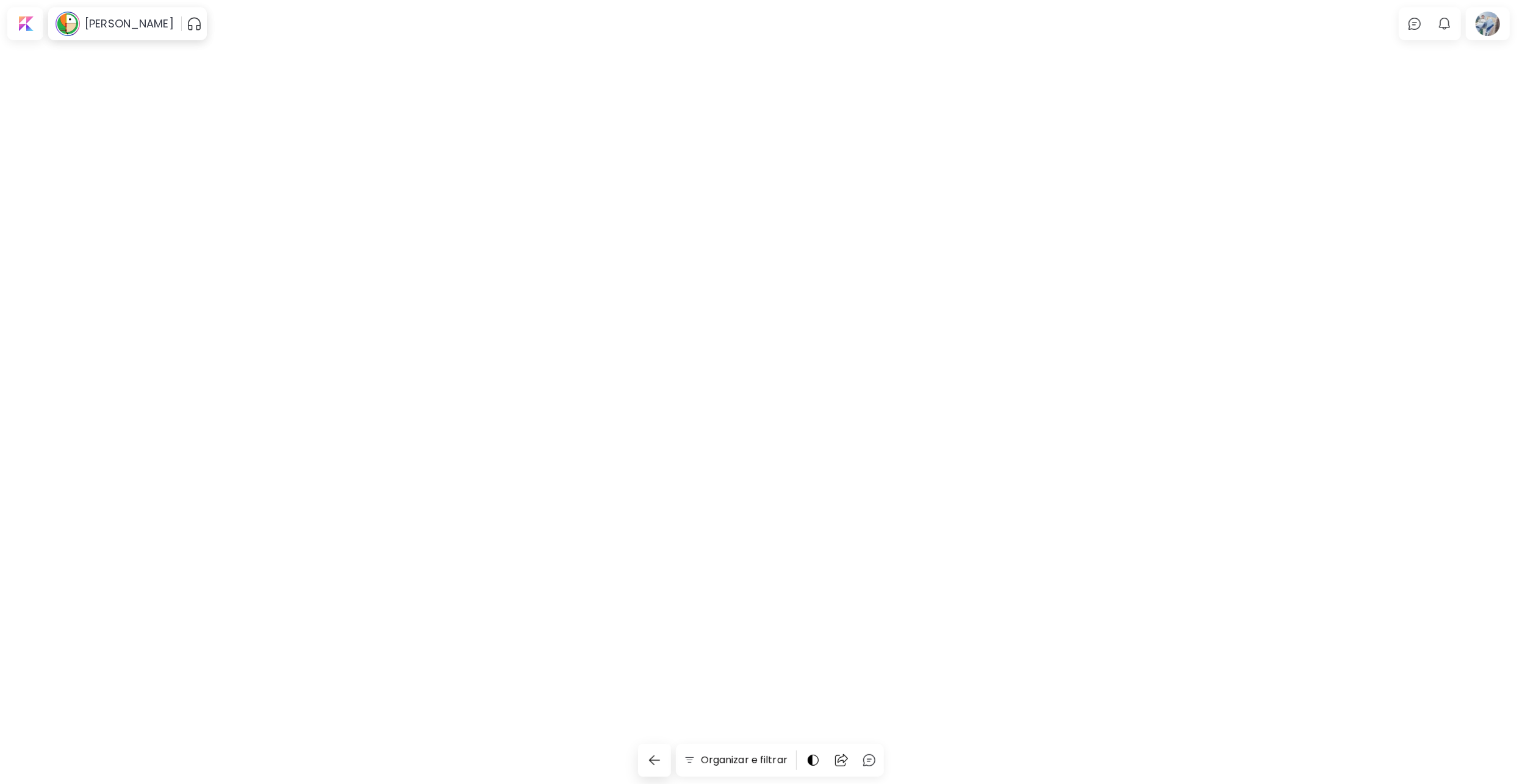
scroll to position [4329, 0]
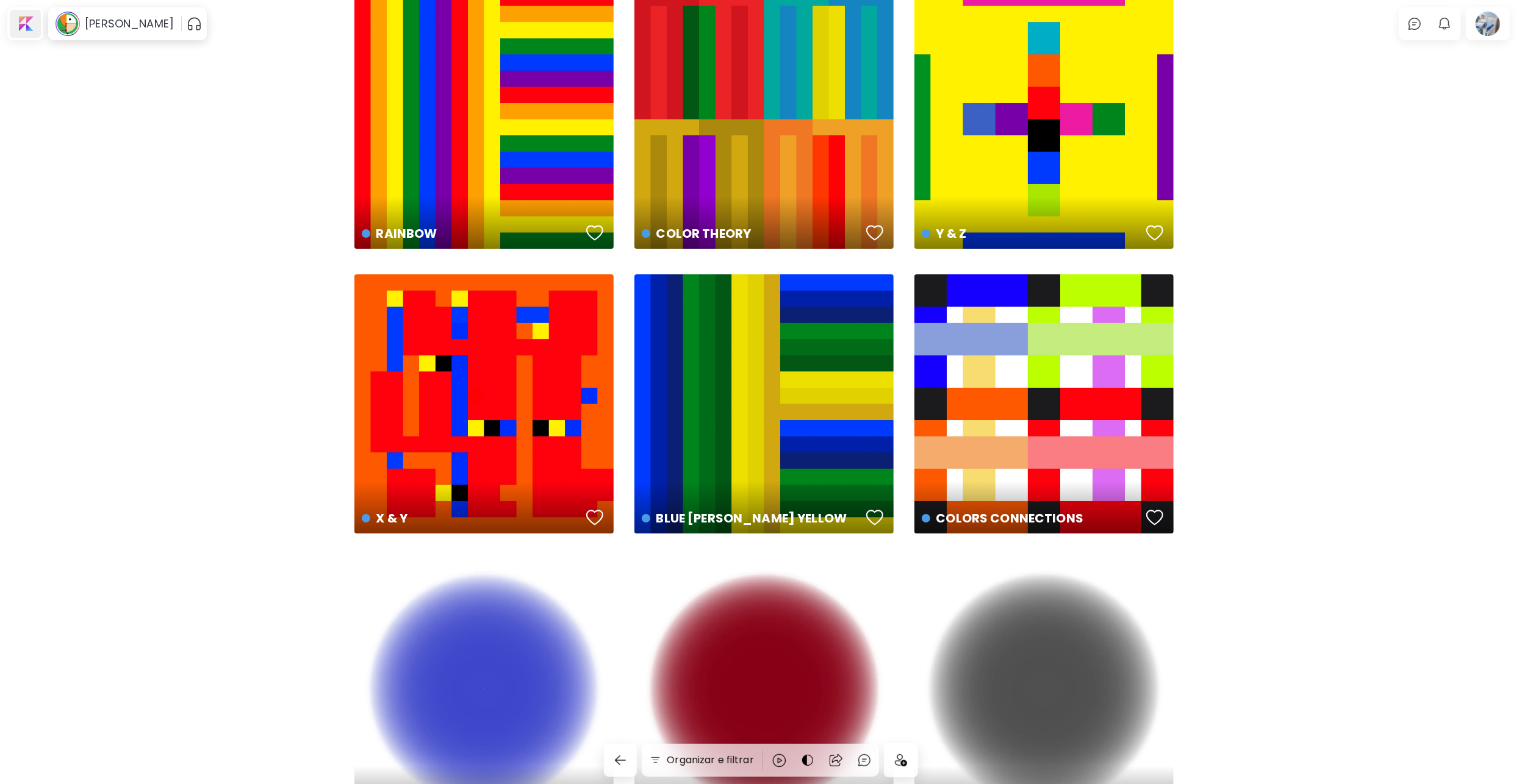
click at [34, 31] on div at bounding box center [26, 24] width 31 height 28
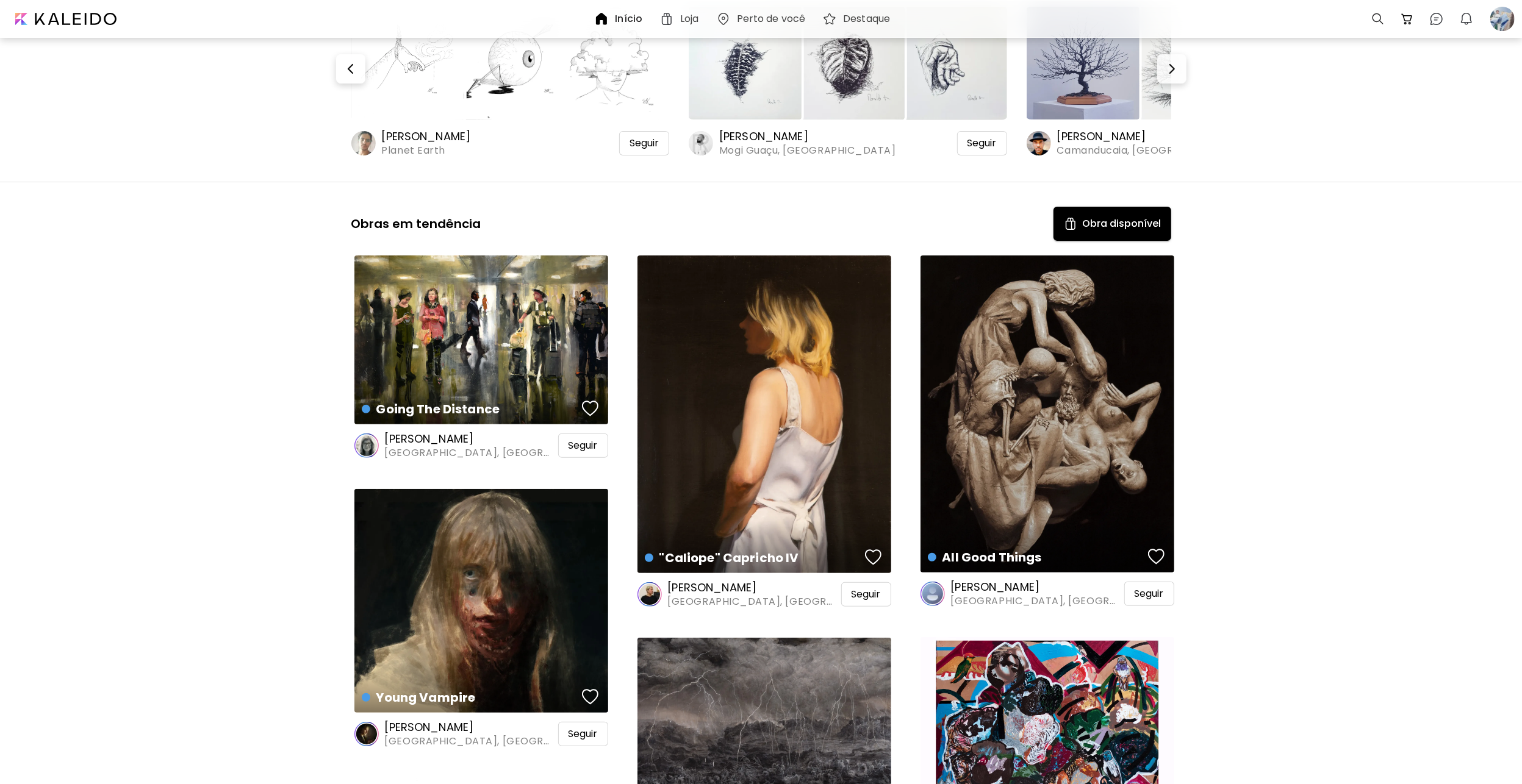
scroll to position [122, 0]
